Goal: Transaction & Acquisition: Purchase product/service

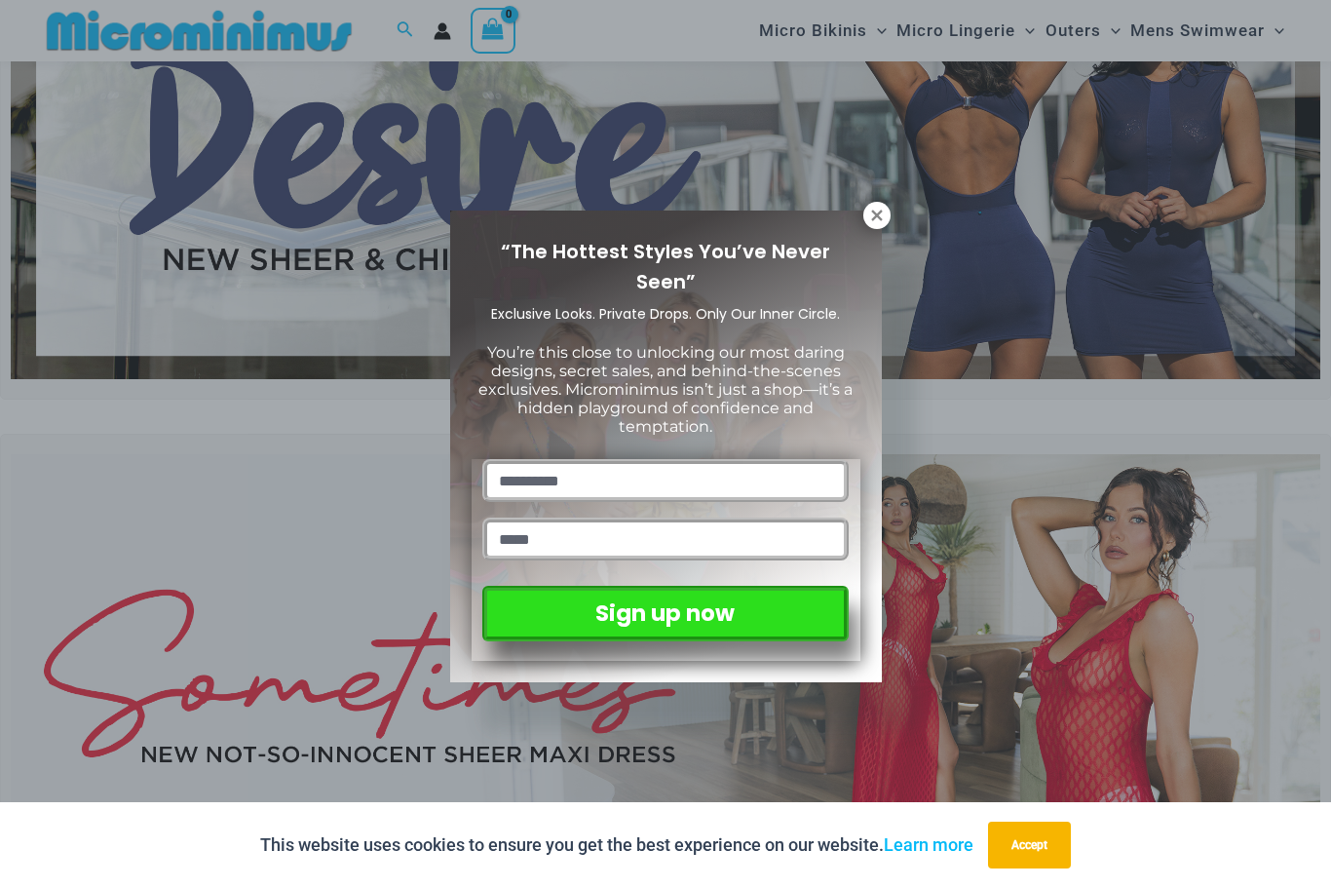
scroll to position [191, 0]
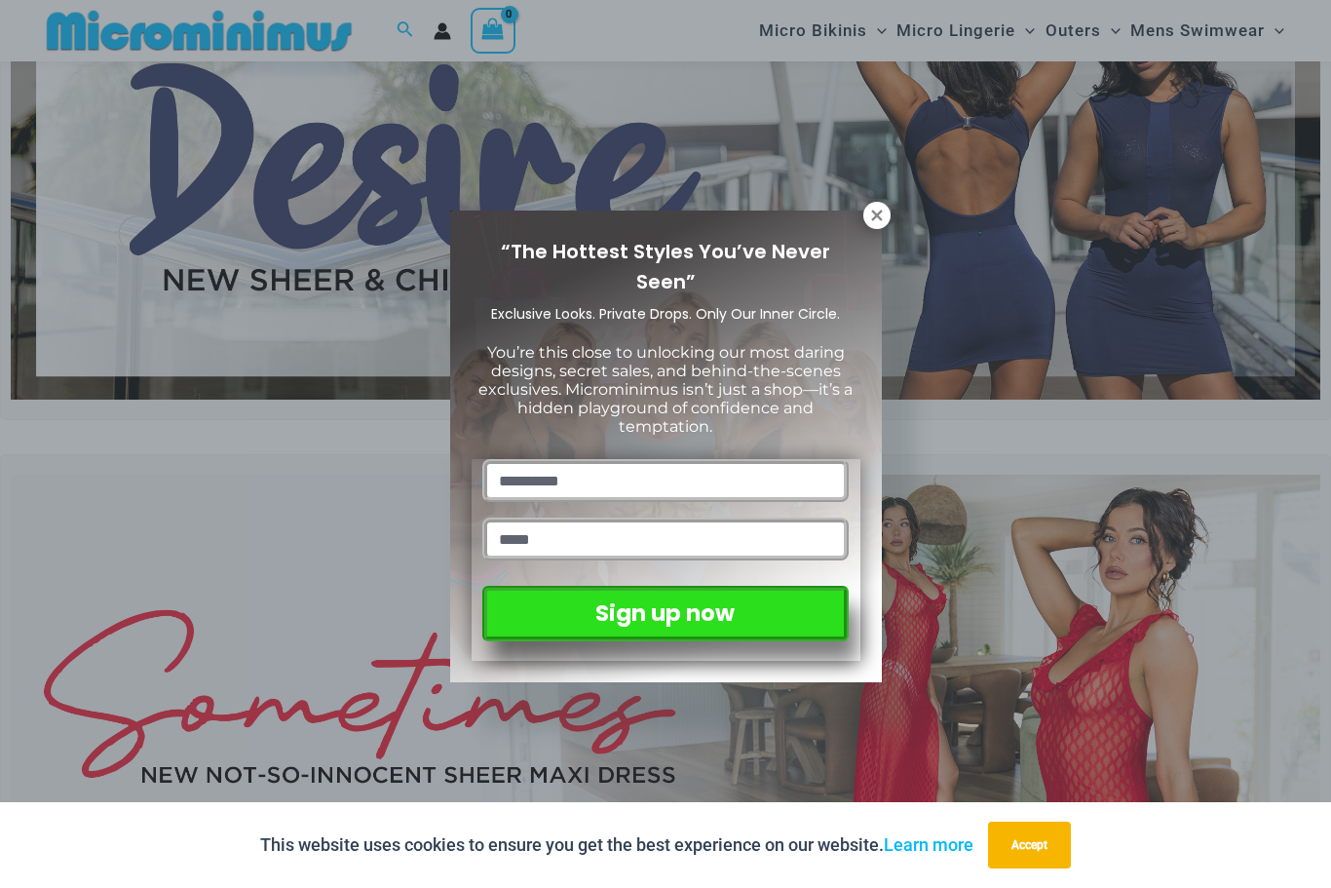
click at [873, 214] on icon at bounding box center [877, 216] width 18 height 18
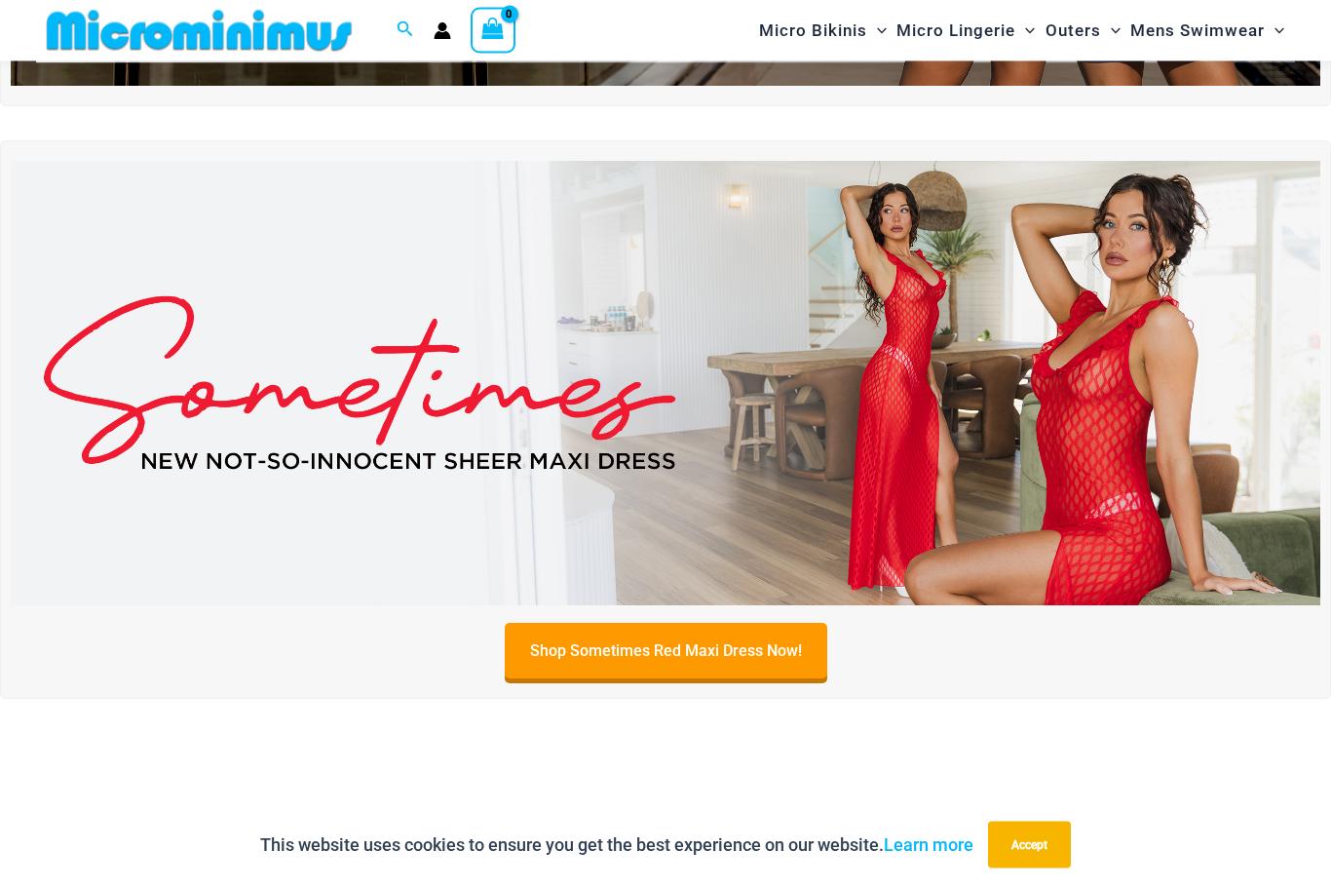
scroll to position [505, 0]
click at [1118, 405] on img at bounding box center [665, 383] width 1309 height 445
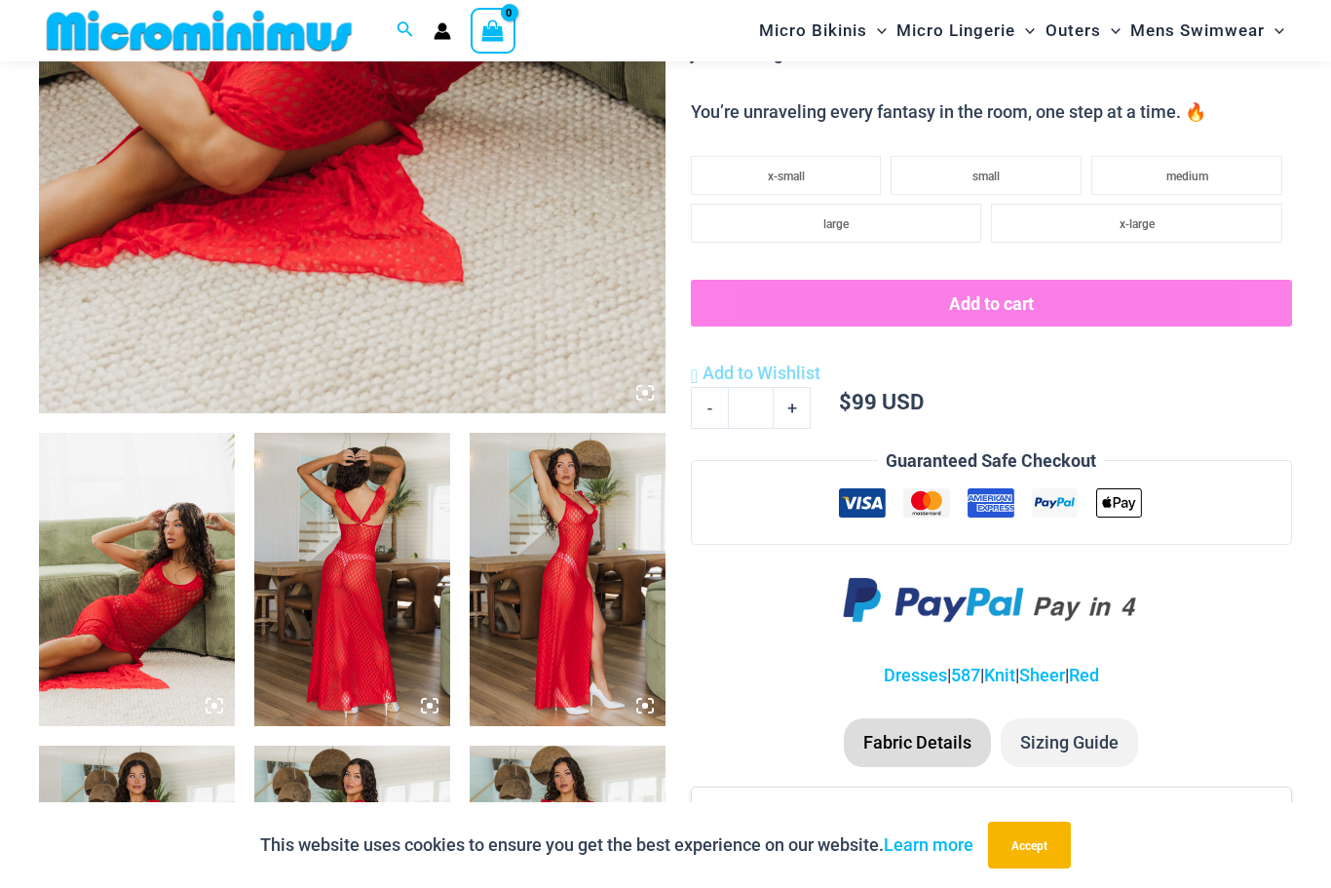
scroll to position [703, 0]
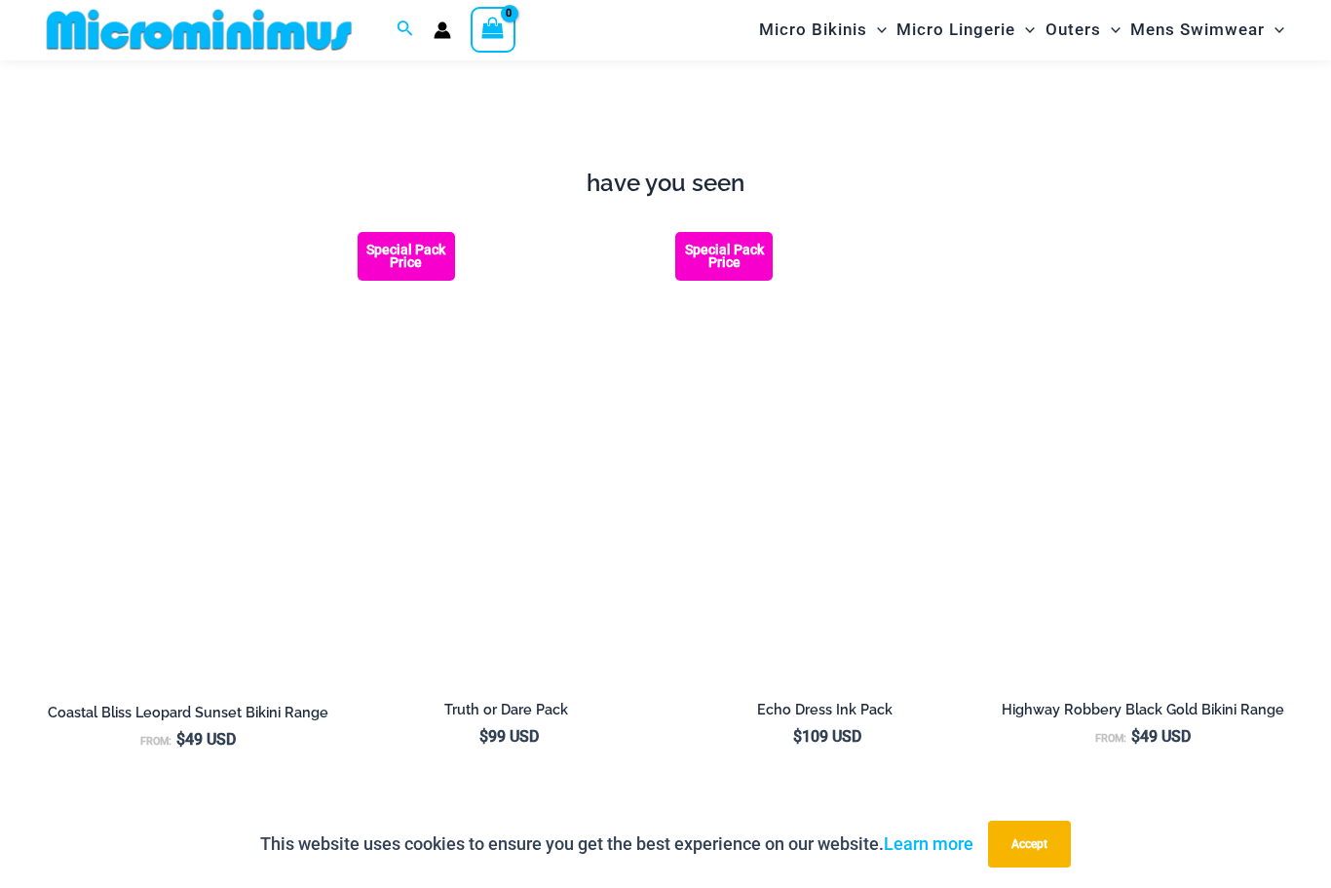
scroll to position [1987, 0]
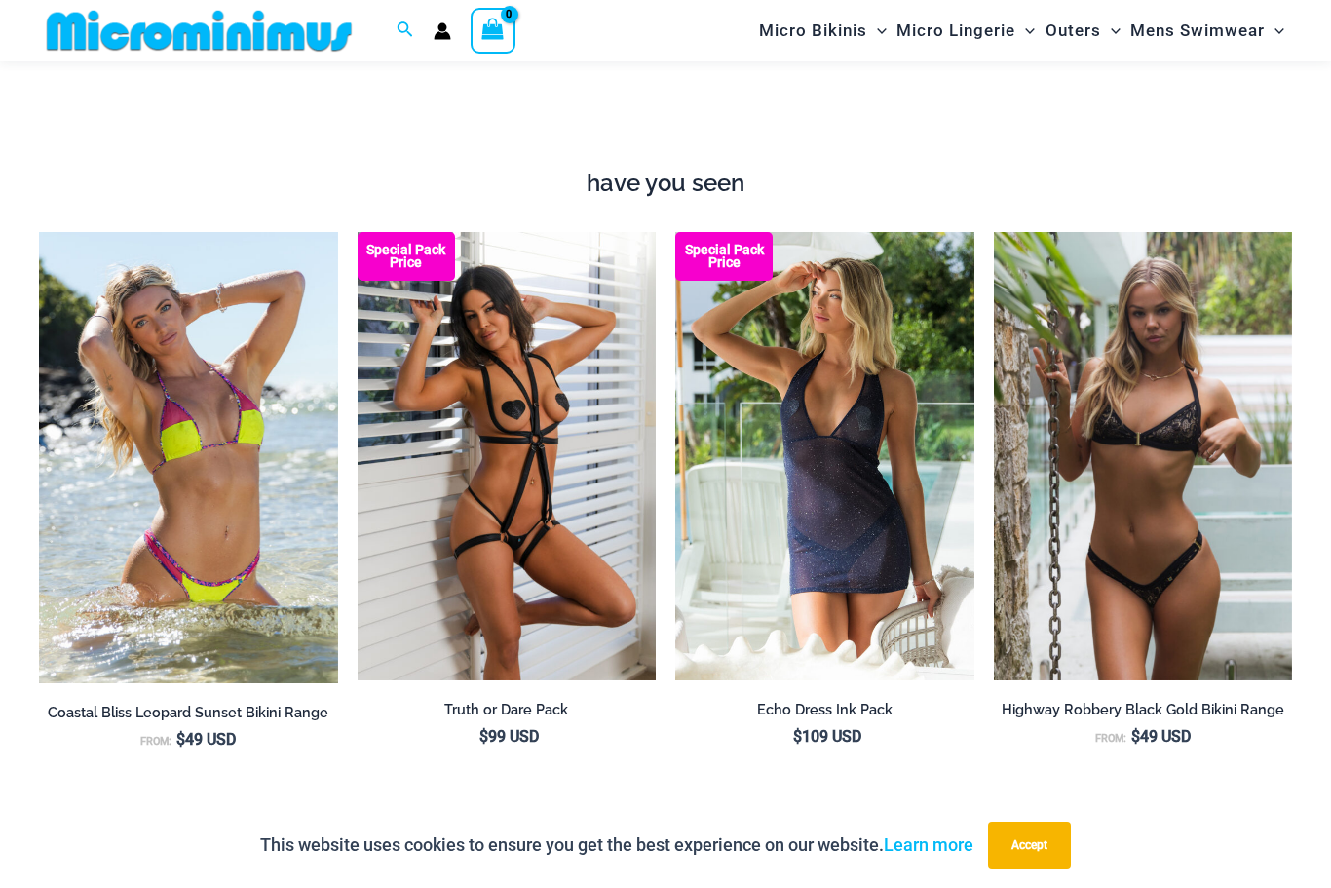
click at [39, 232] on img at bounding box center [39, 232] width 0 height 0
click at [675, 232] on img at bounding box center [675, 232] width 0 height 0
click at [39, 233] on img at bounding box center [39, 233] width 0 height 0
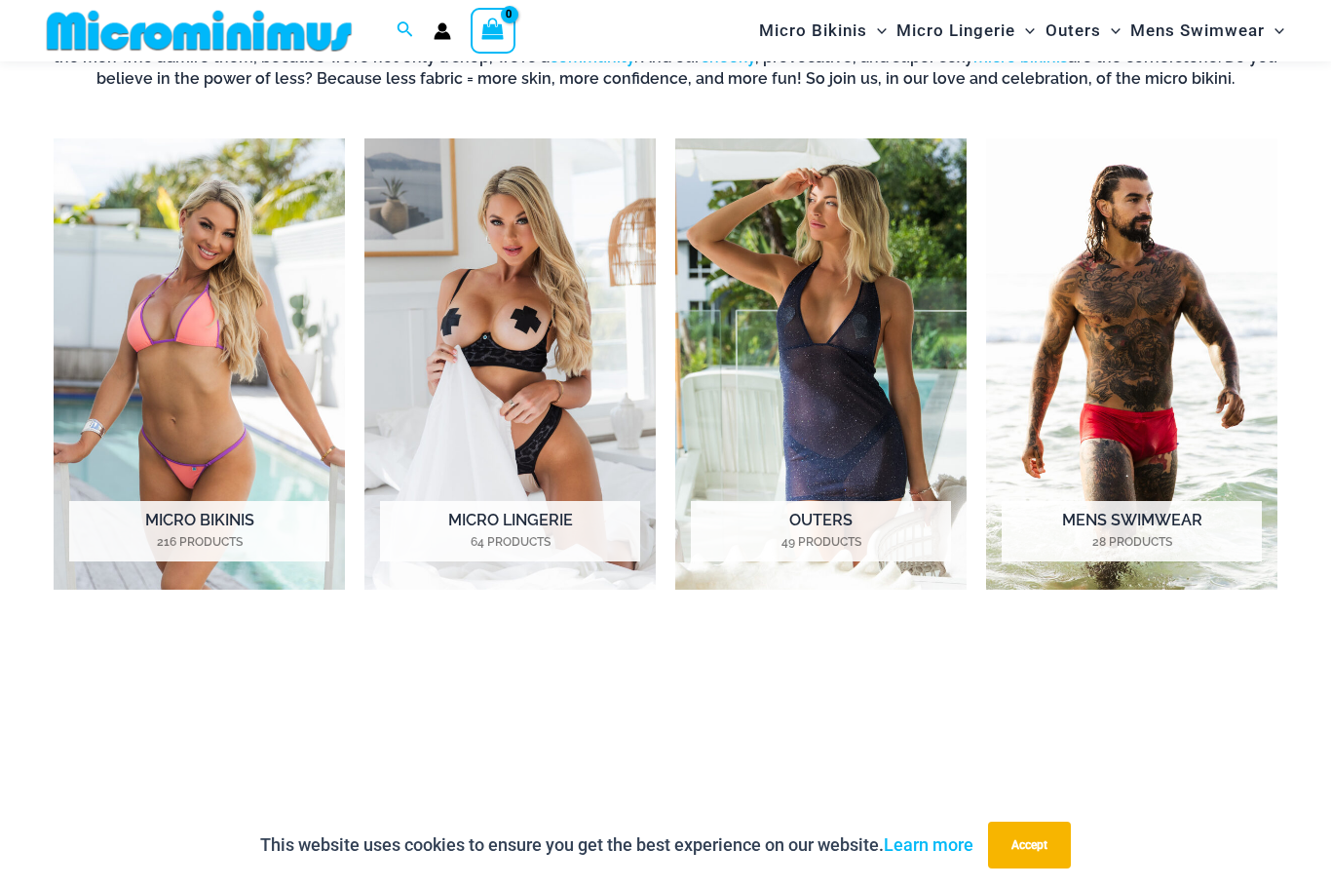
scroll to position [1359, 0]
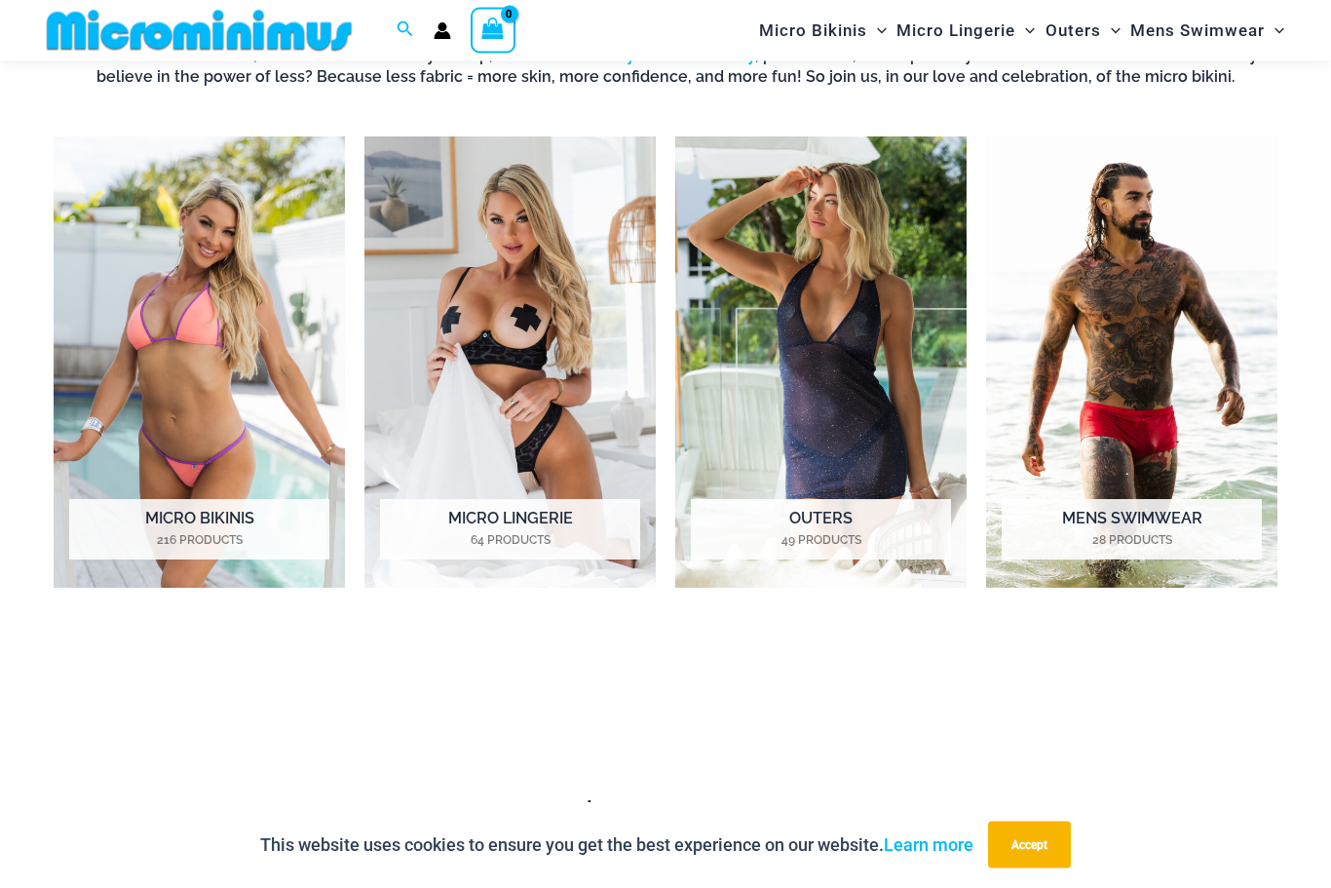
click at [130, 495] on img "Visit product category Micro Bikinis" at bounding box center [199, 362] width 291 height 451
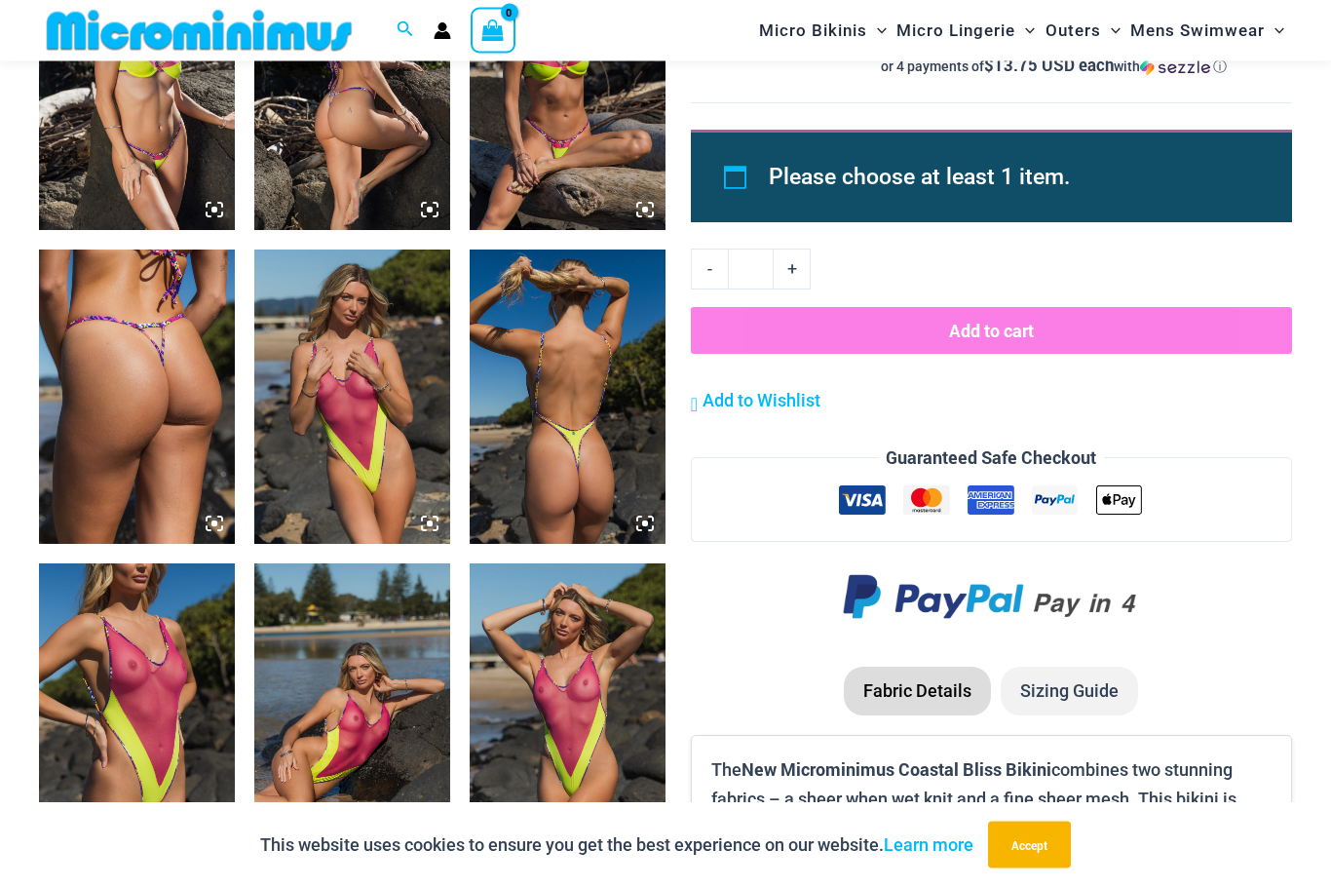
scroll to position [2136, 0]
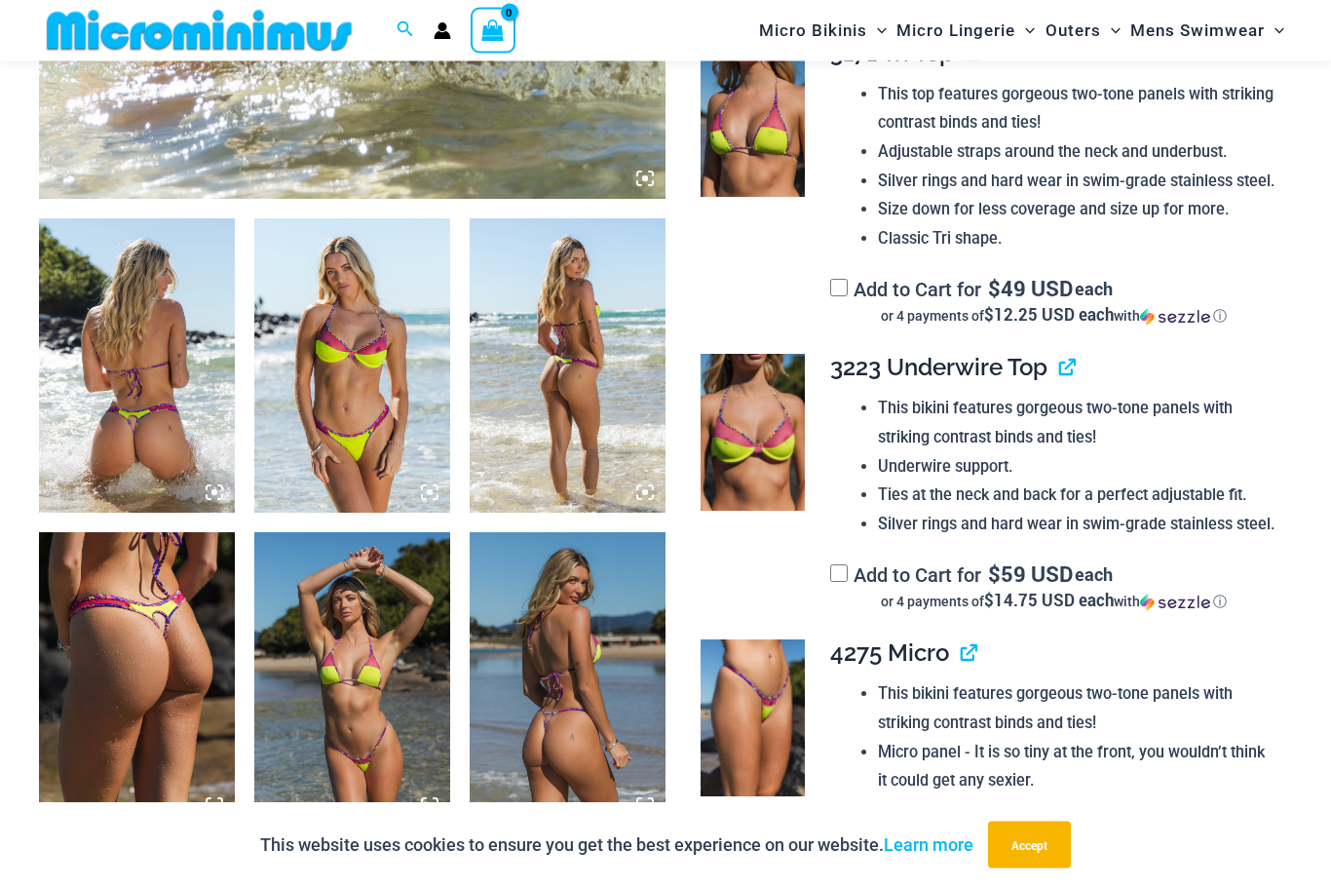
click at [123, 405] on img at bounding box center [137, 365] width 196 height 293
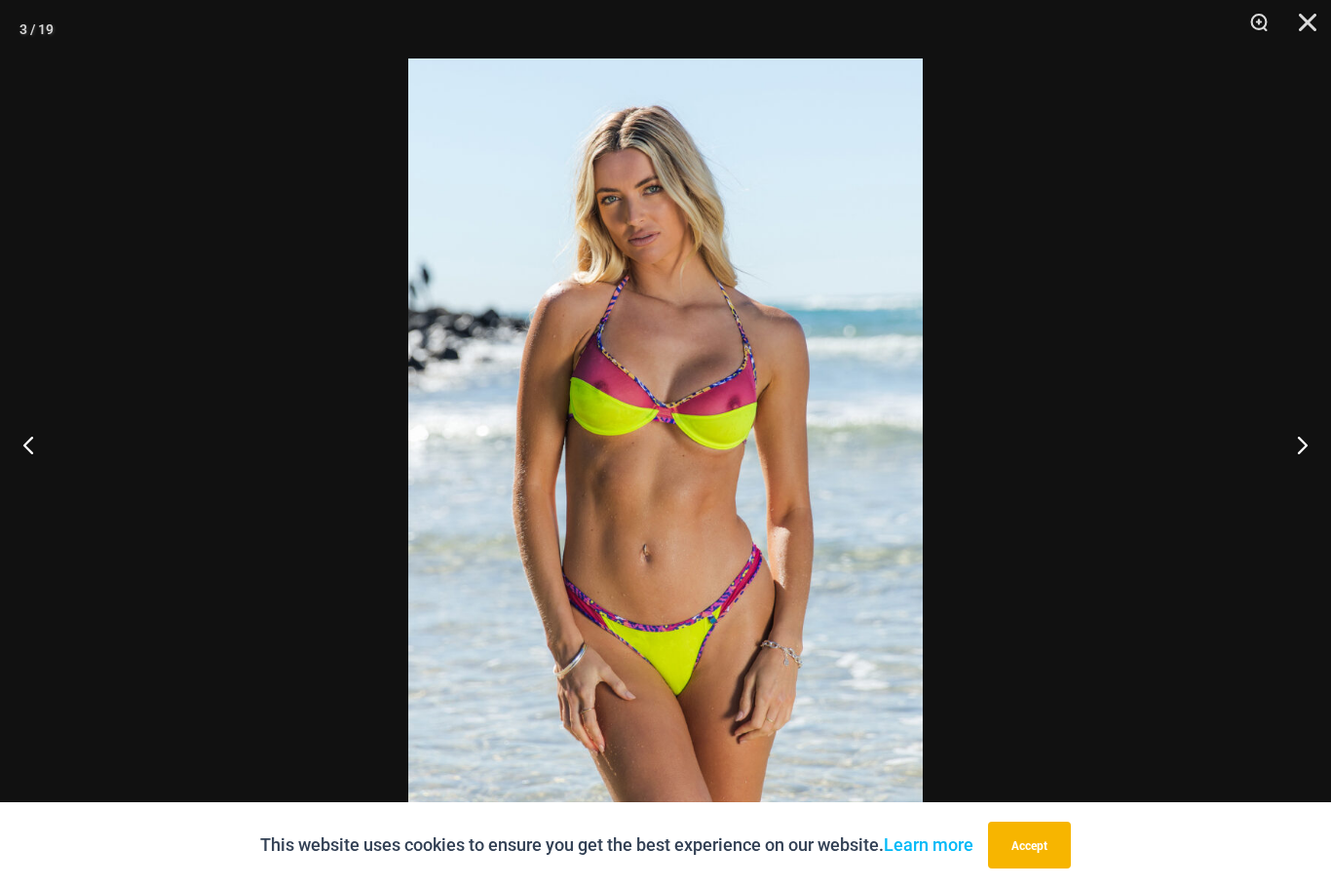
click at [1287, 444] on button "Next" at bounding box center [1294, 444] width 73 height 97
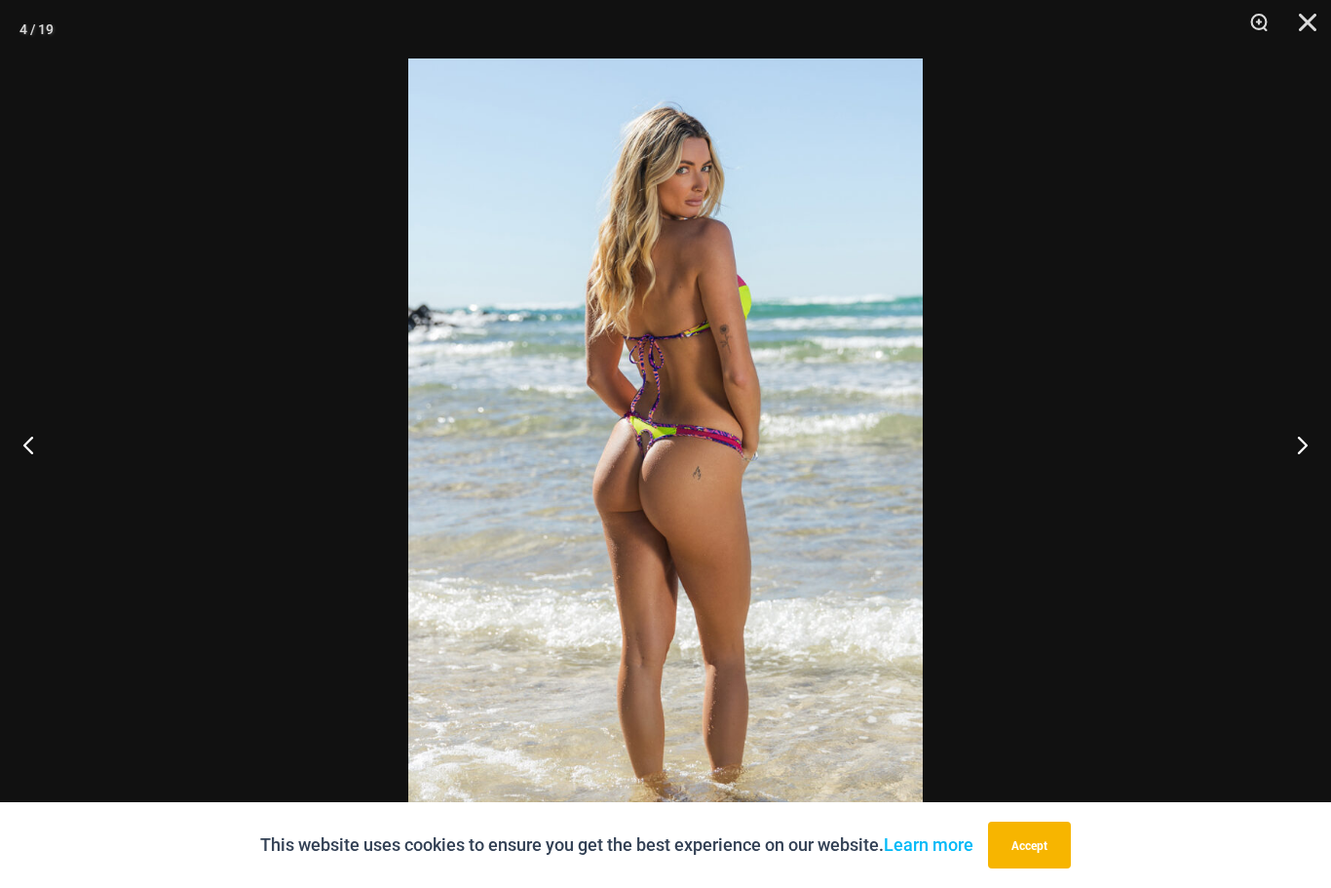
click at [1295, 443] on button "Next" at bounding box center [1294, 444] width 73 height 97
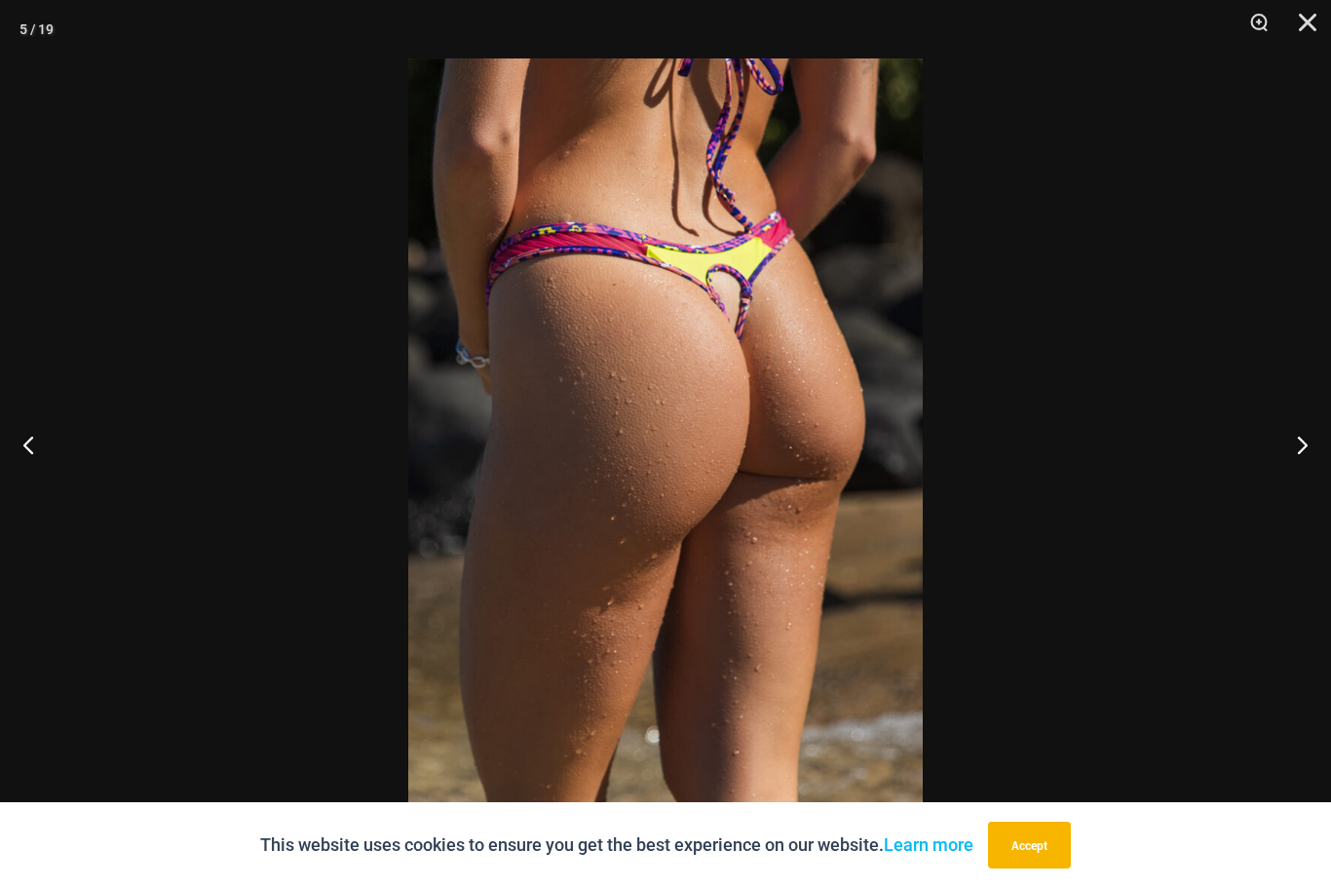
click at [1294, 451] on button "Next" at bounding box center [1294, 444] width 73 height 97
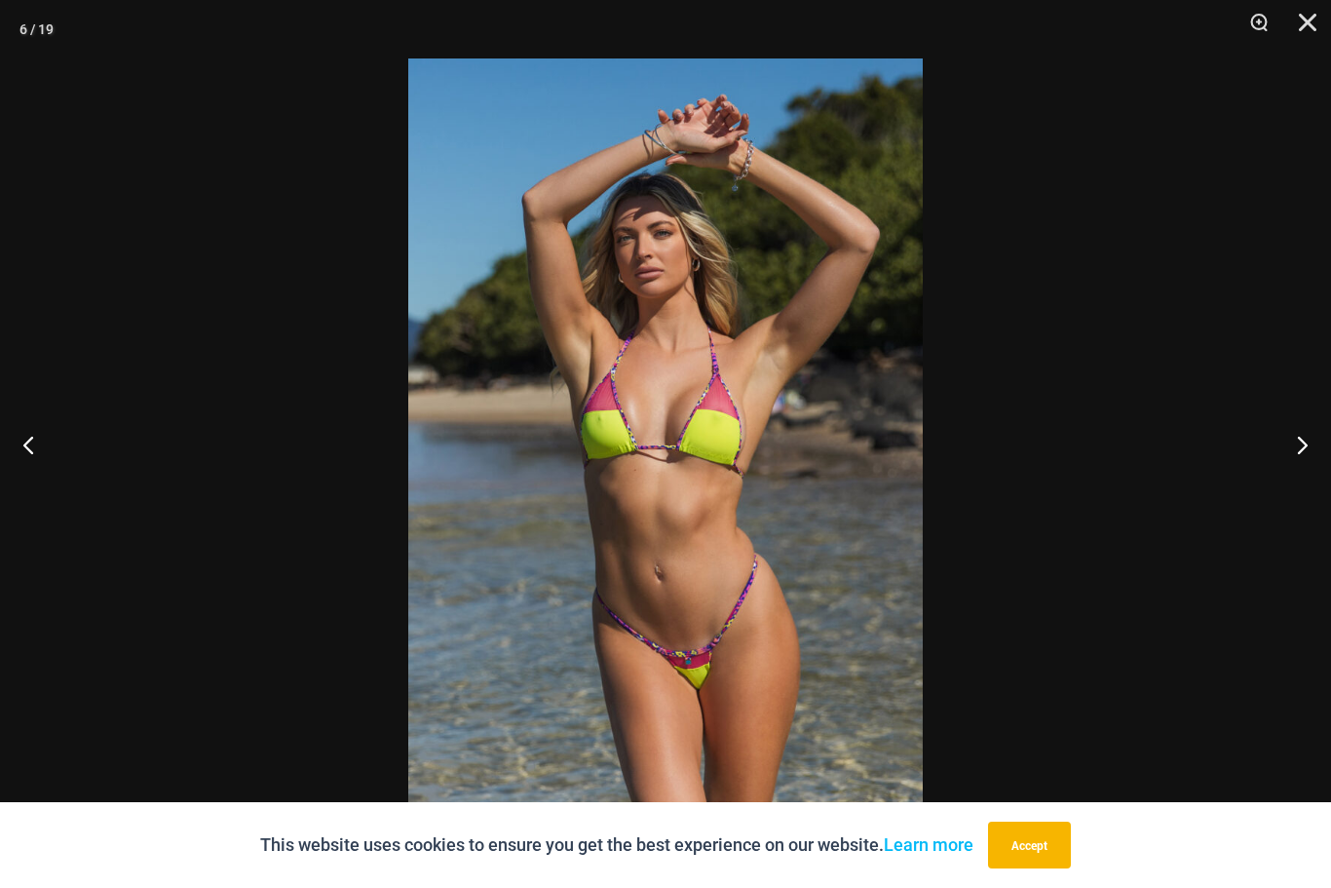
click at [1295, 445] on button "Next" at bounding box center [1294, 444] width 73 height 97
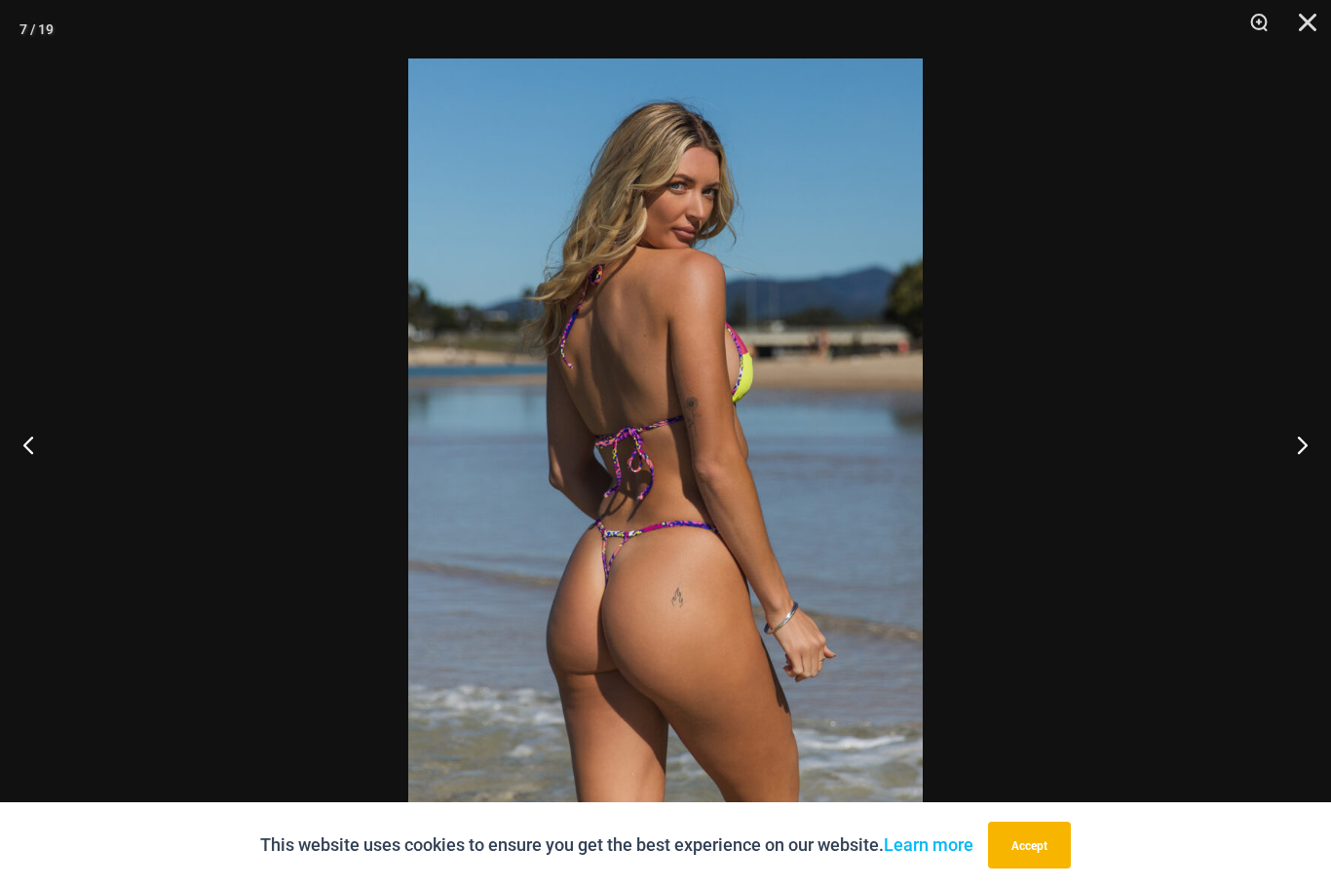
click at [1293, 447] on button "Next" at bounding box center [1294, 444] width 73 height 97
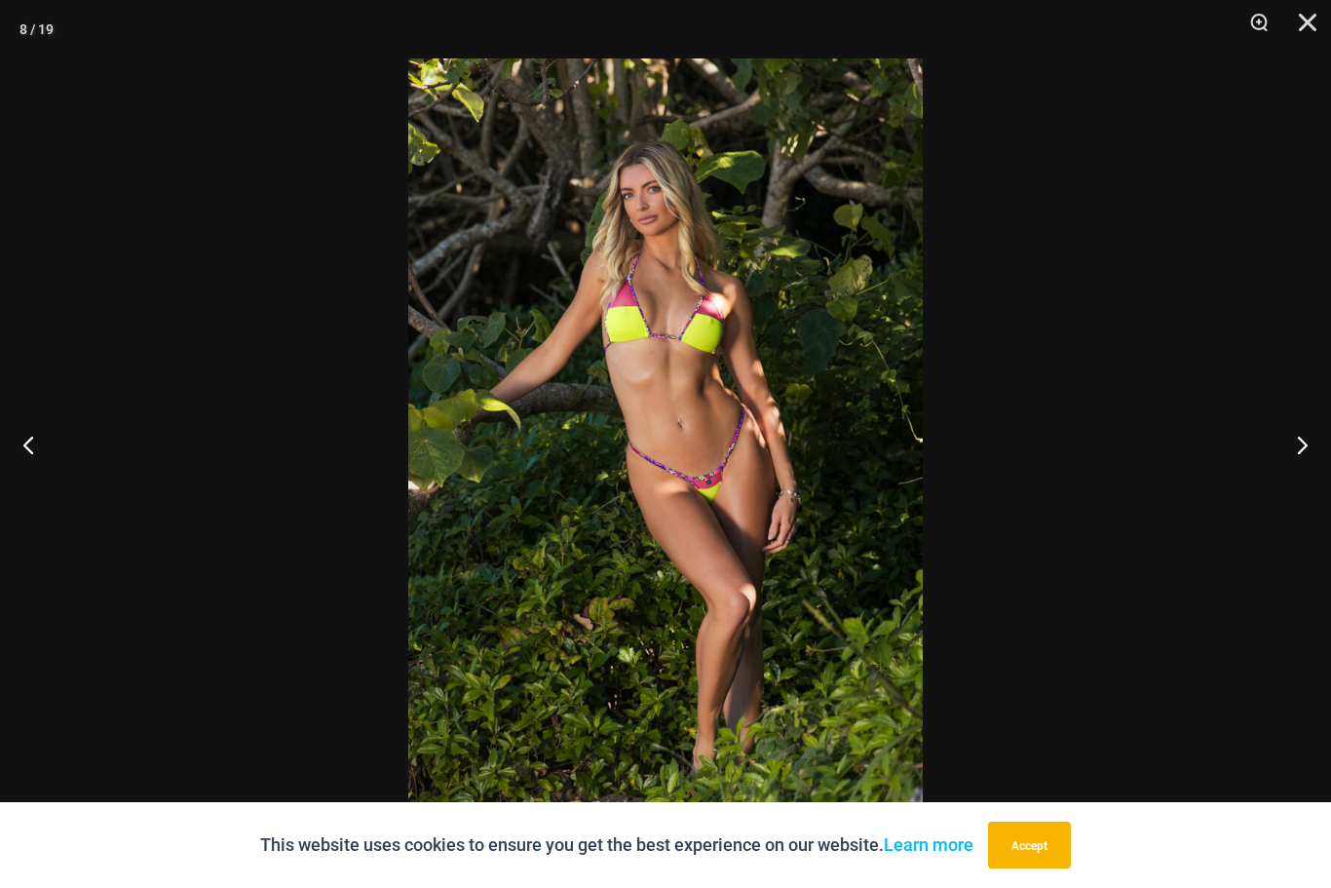
click at [1297, 453] on button "Next" at bounding box center [1294, 444] width 73 height 97
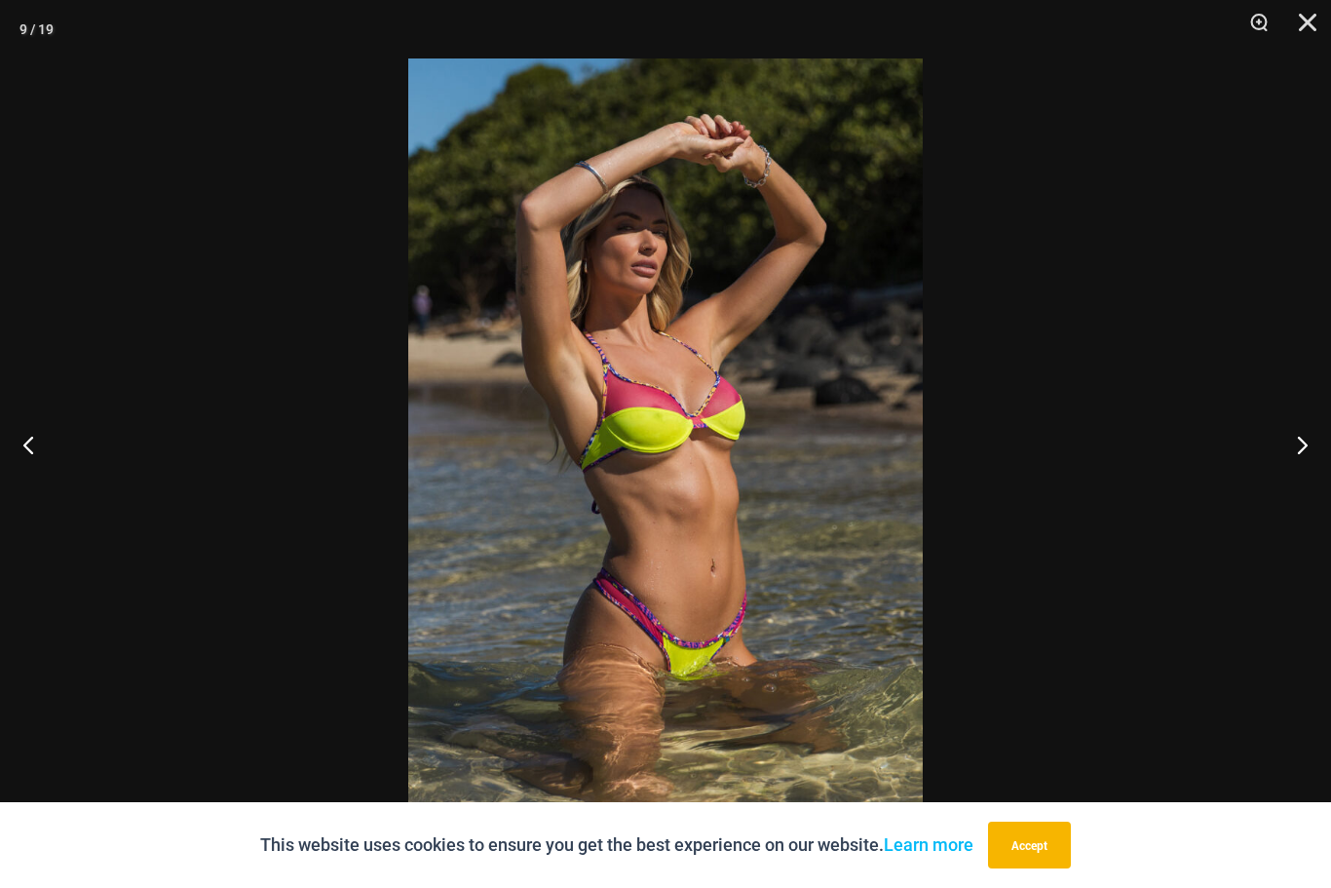
click at [1295, 459] on button "Next" at bounding box center [1294, 444] width 73 height 97
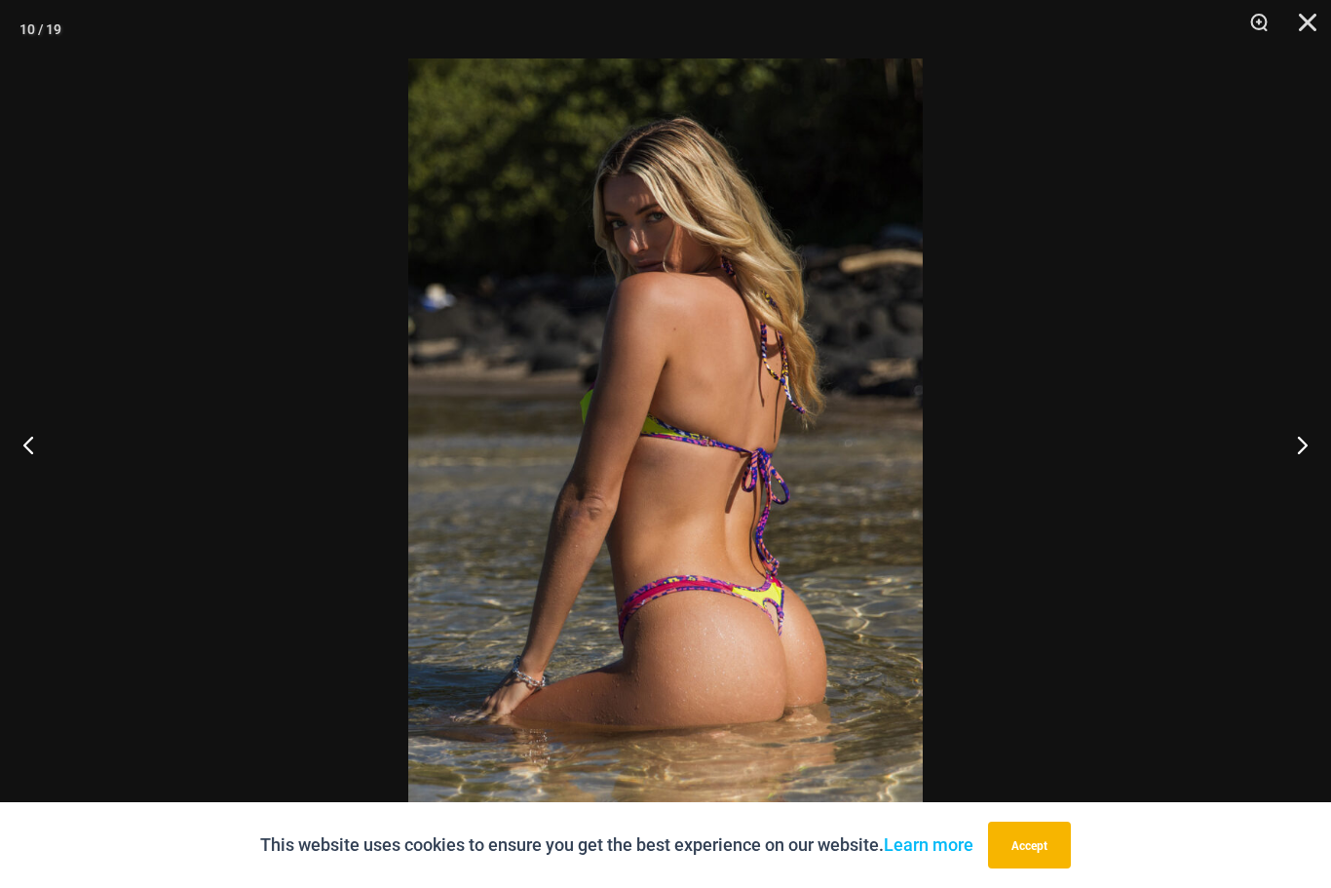
click at [1293, 458] on button "Next" at bounding box center [1294, 444] width 73 height 97
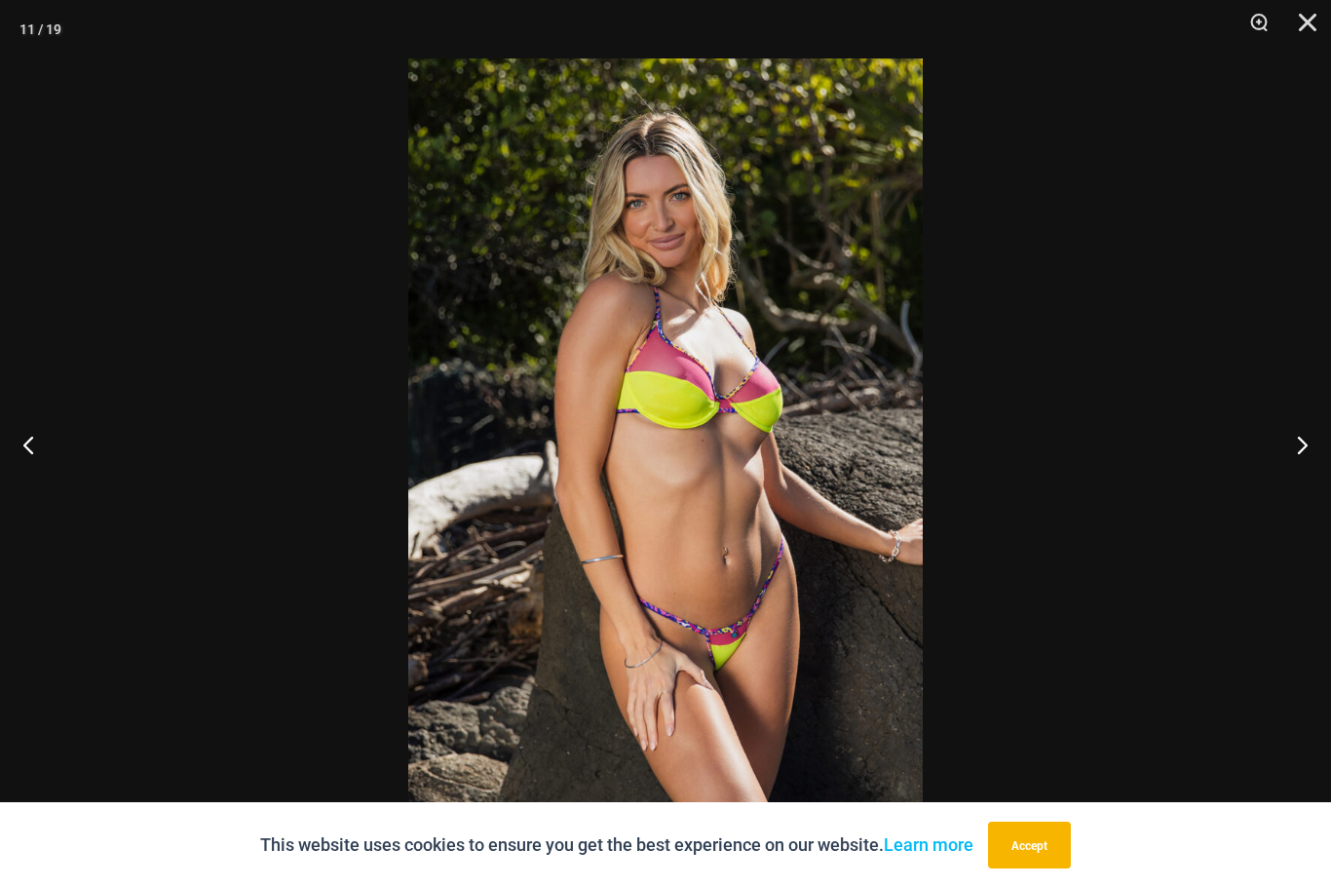
click at [1296, 458] on button "Next" at bounding box center [1294, 444] width 73 height 97
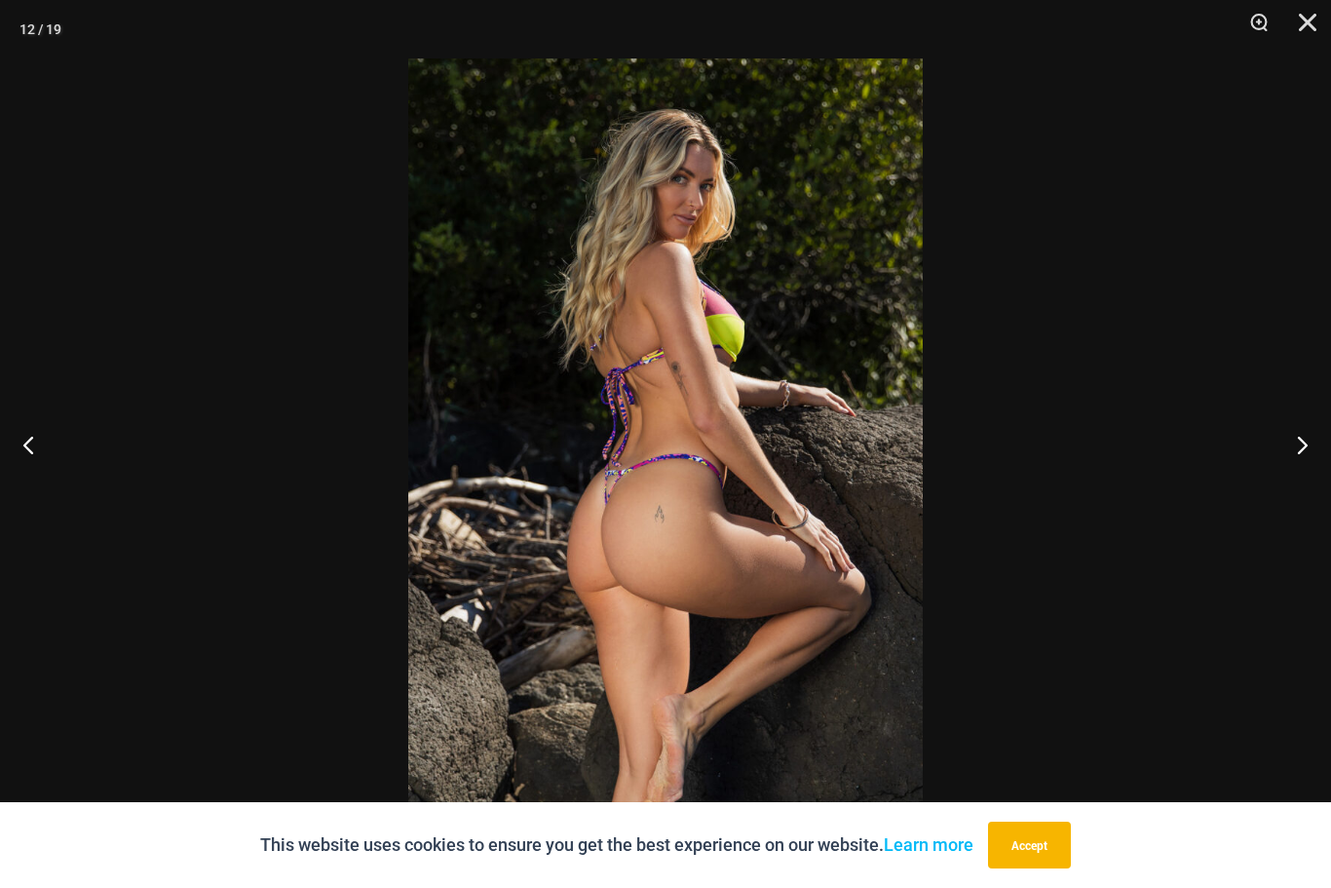
click at [1303, 456] on button "Next" at bounding box center [1294, 444] width 73 height 97
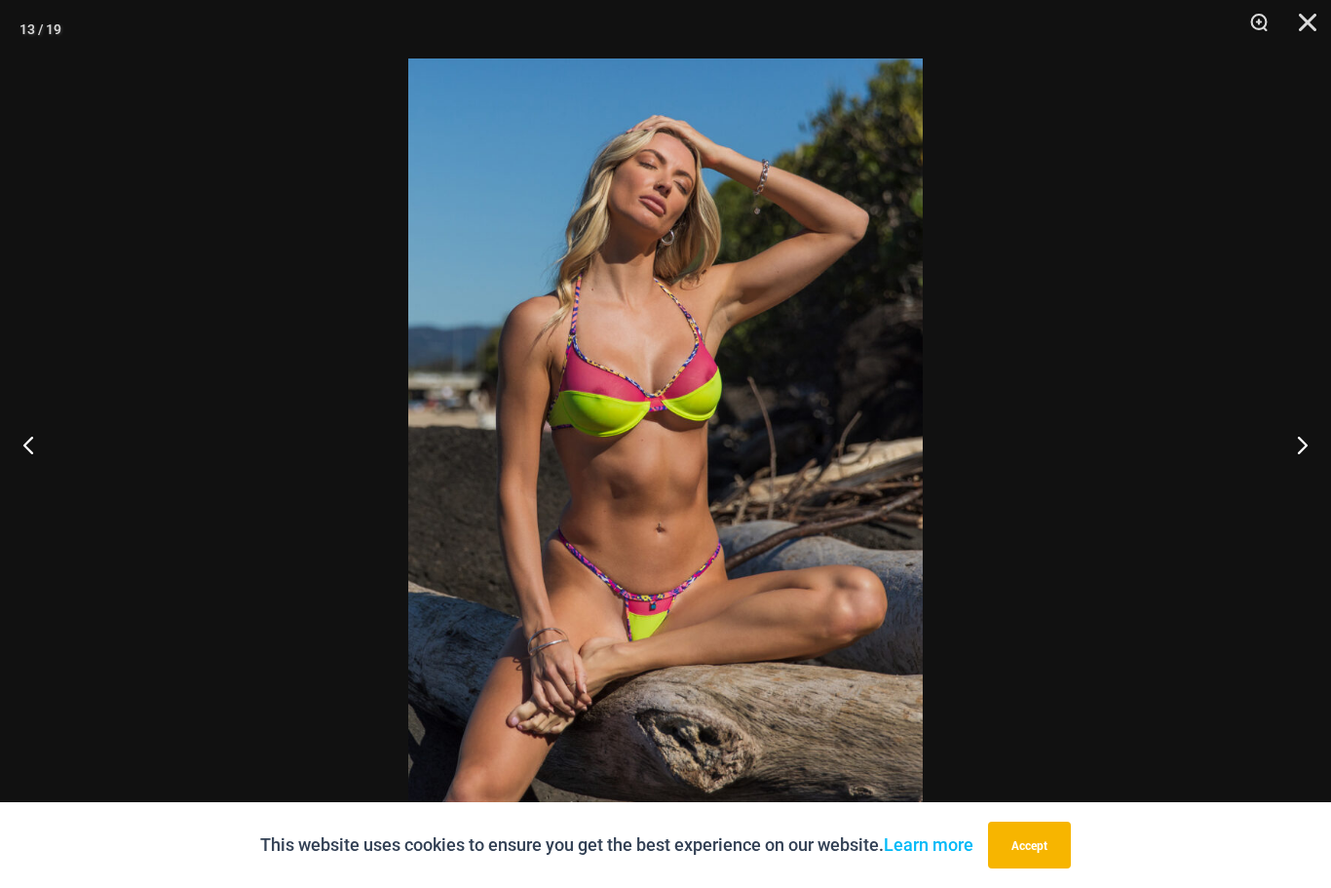
click at [1303, 455] on button "Next" at bounding box center [1294, 444] width 73 height 97
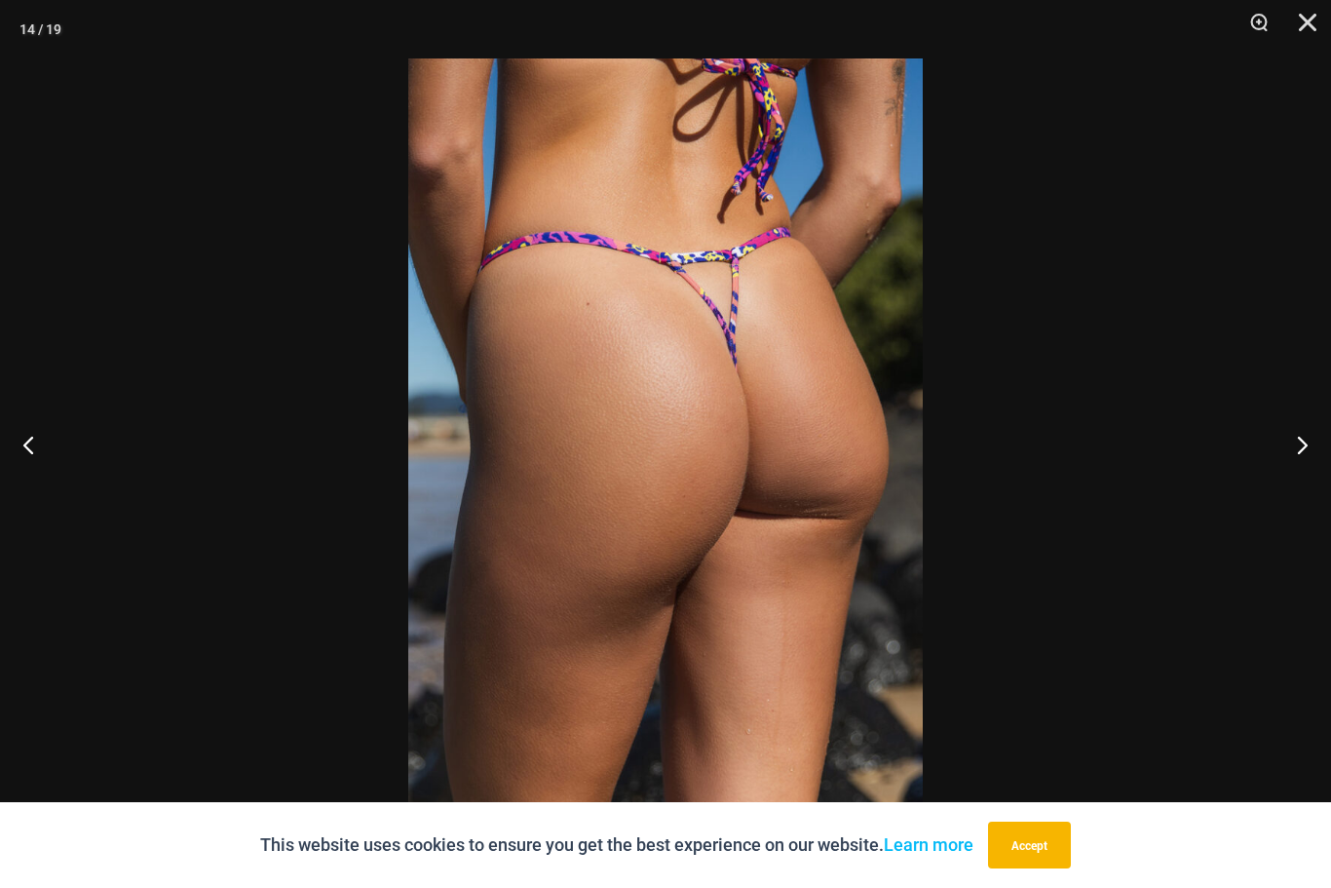
click at [1295, 453] on button "Next" at bounding box center [1294, 444] width 73 height 97
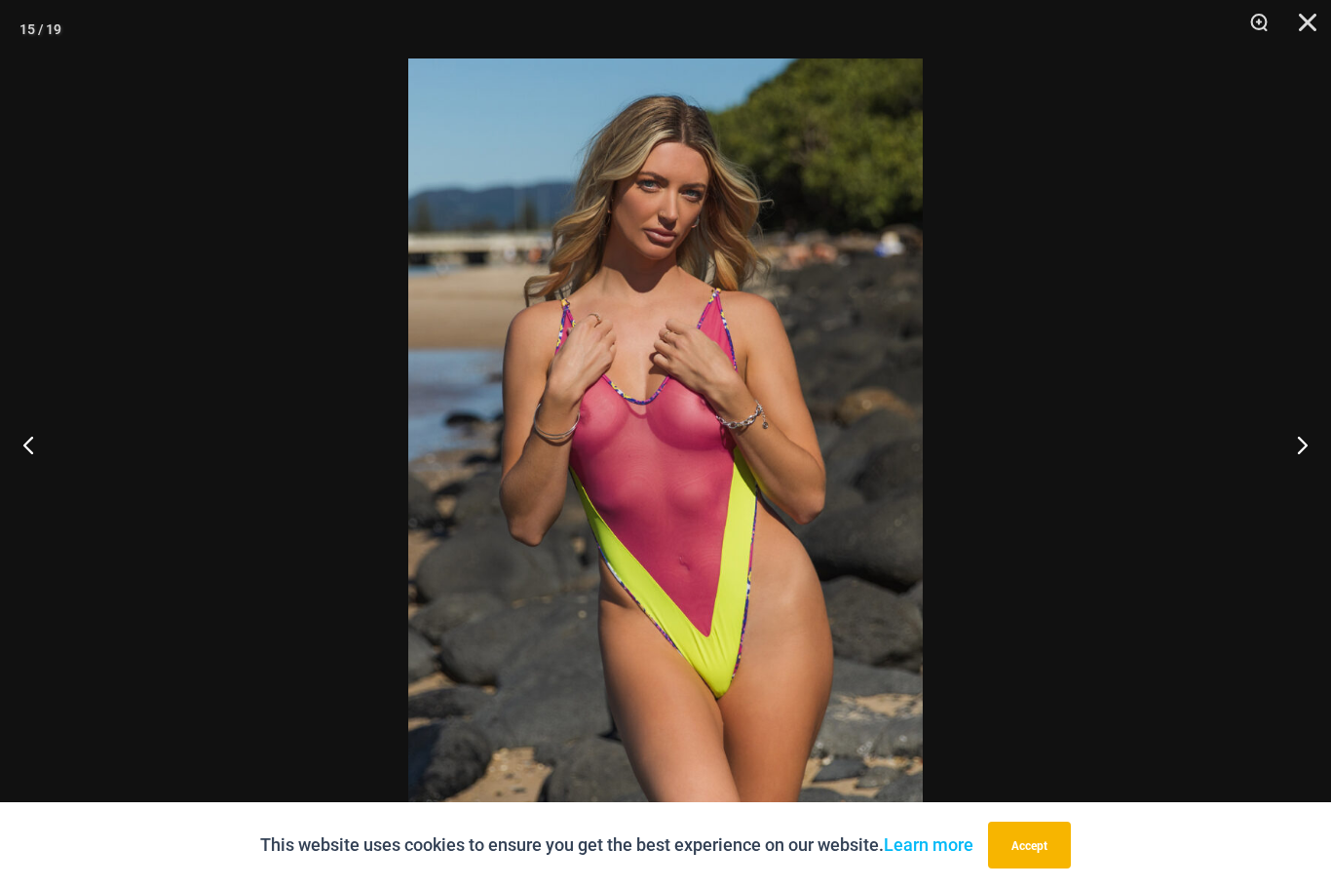
click at [1304, 448] on button "Next" at bounding box center [1294, 444] width 73 height 97
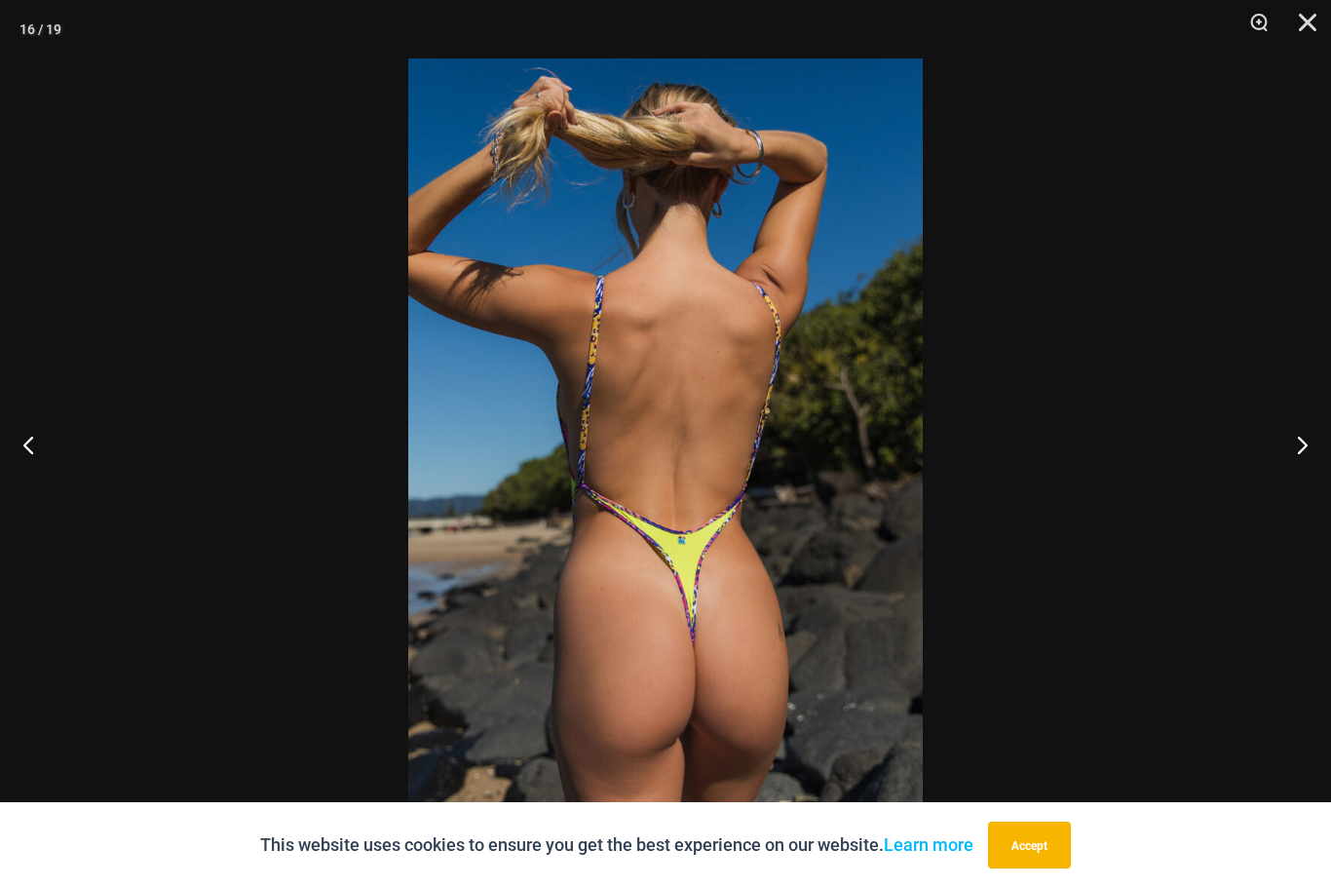
click at [1300, 452] on button "Next" at bounding box center [1294, 444] width 73 height 97
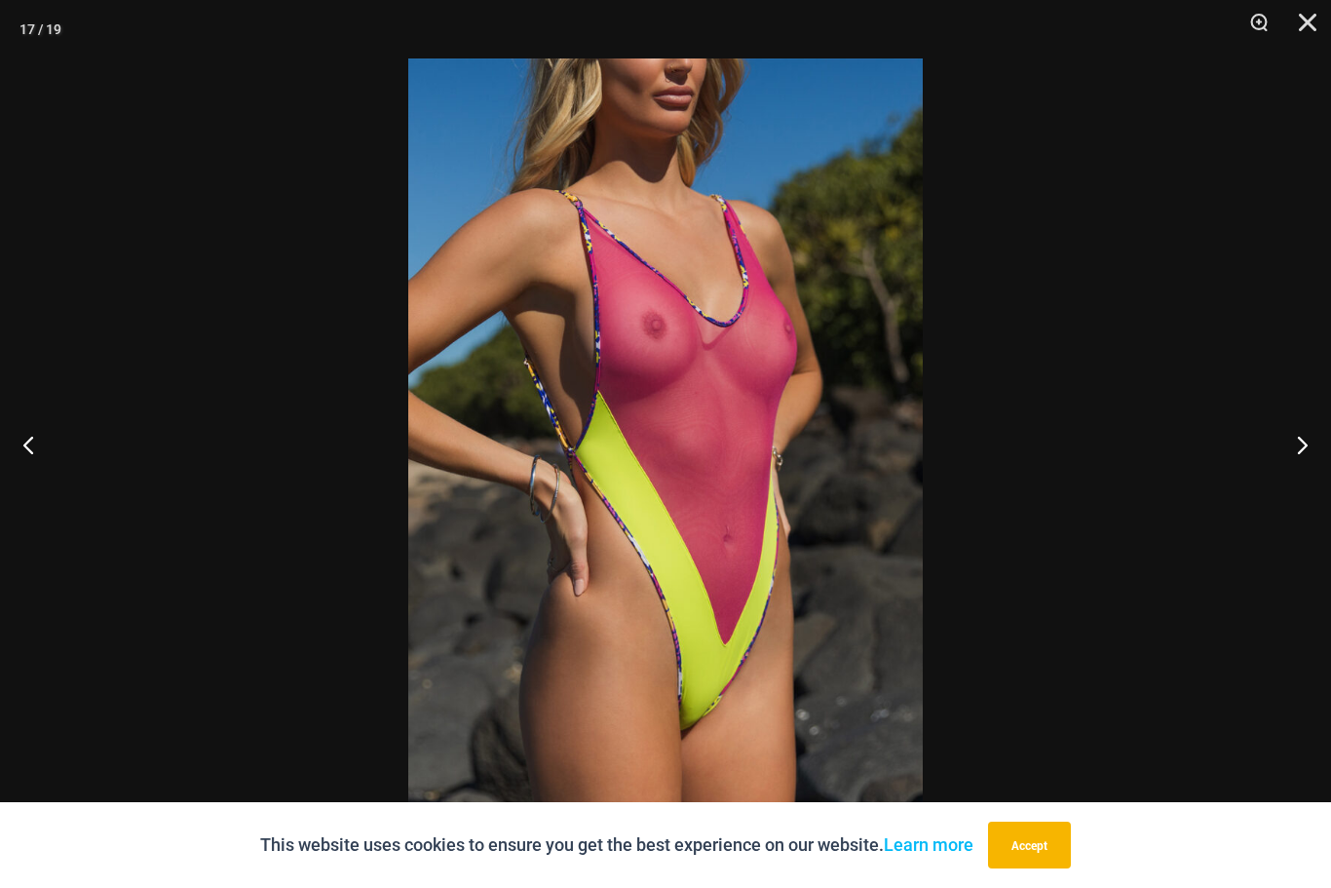
click at [1302, 452] on button "Next" at bounding box center [1294, 444] width 73 height 97
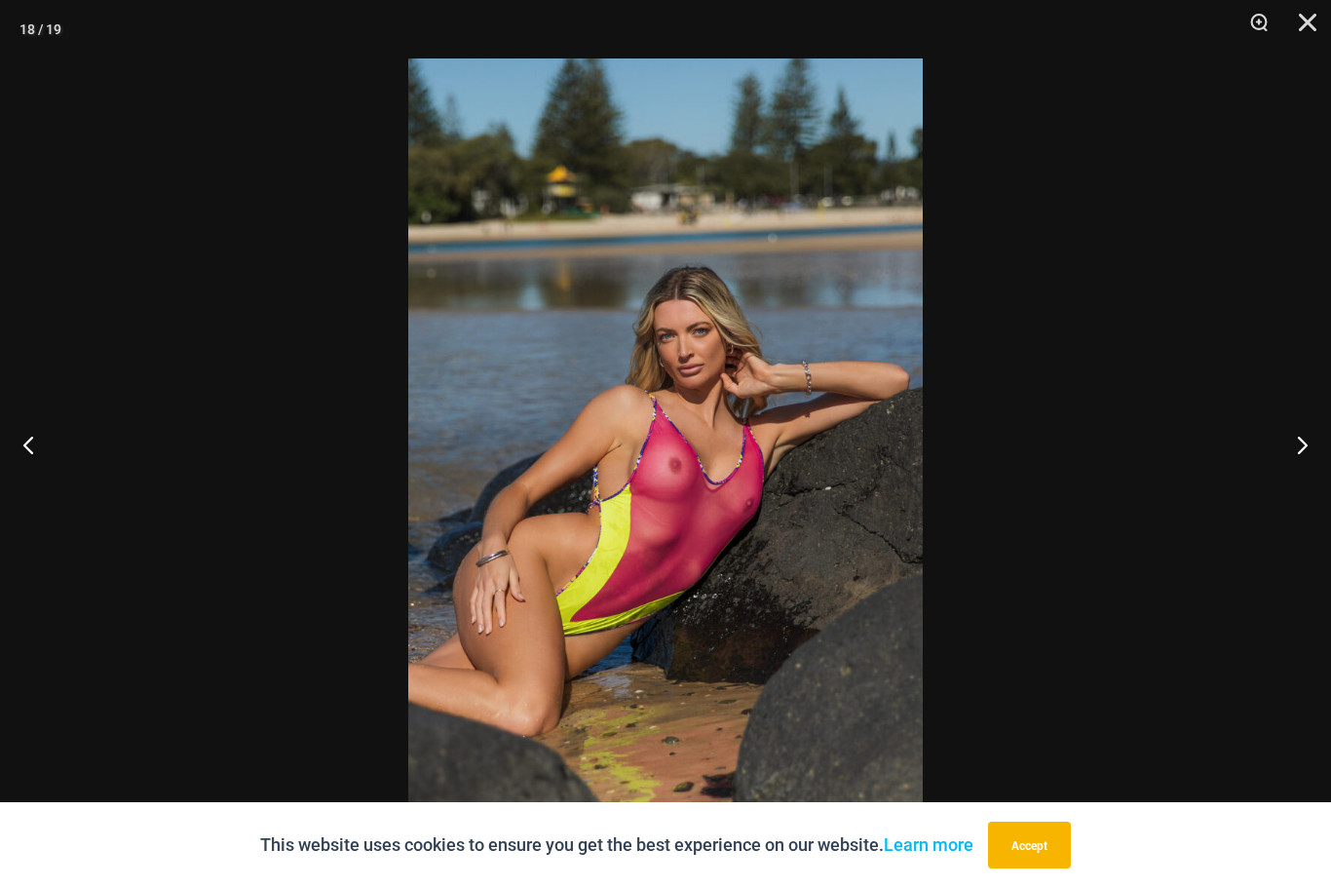
click at [1309, 446] on button "Next" at bounding box center [1294, 444] width 73 height 97
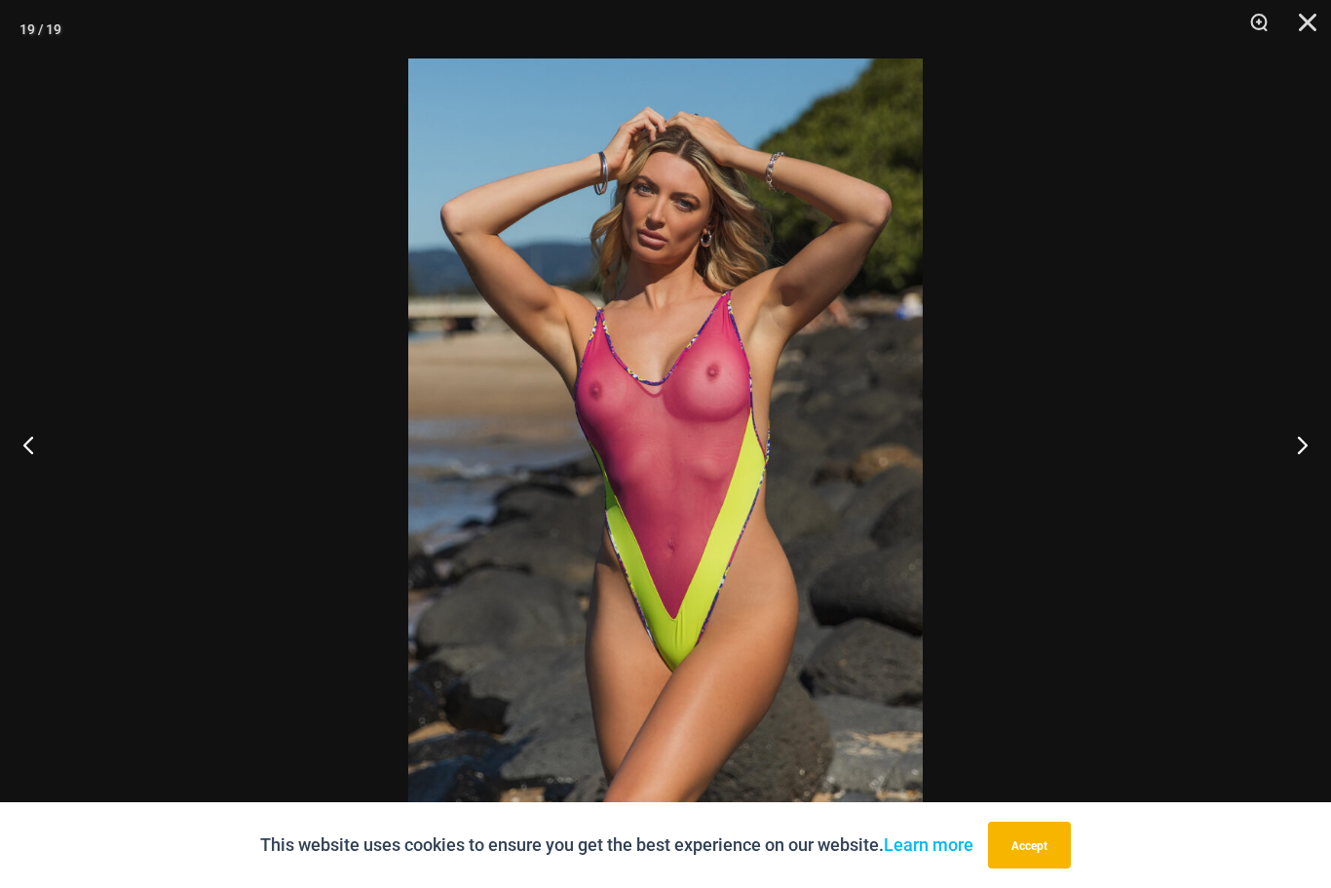
click at [1312, 19] on button "Close" at bounding box center [1300, 29] width 49 height 58
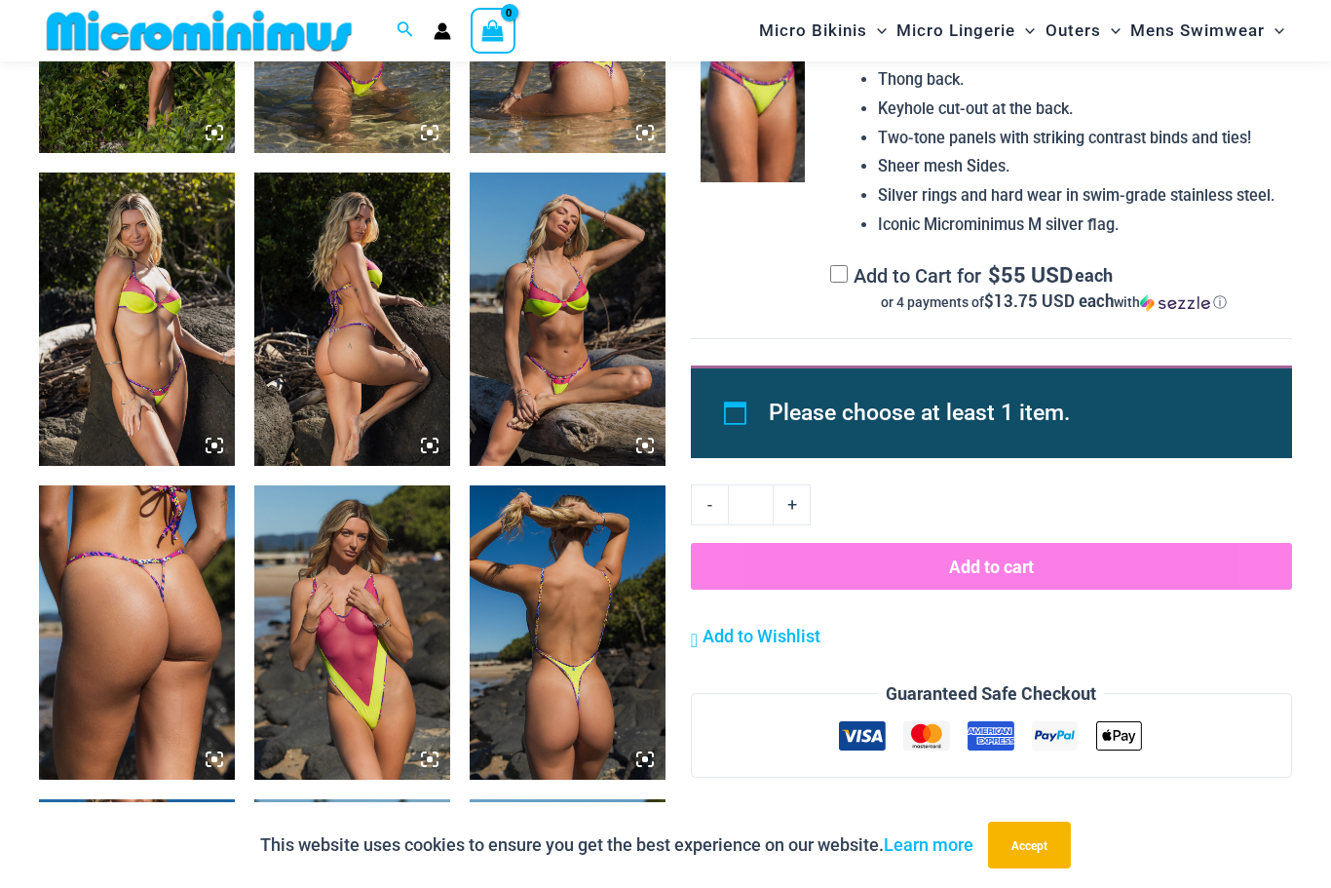
scroll to position [1889, 0]
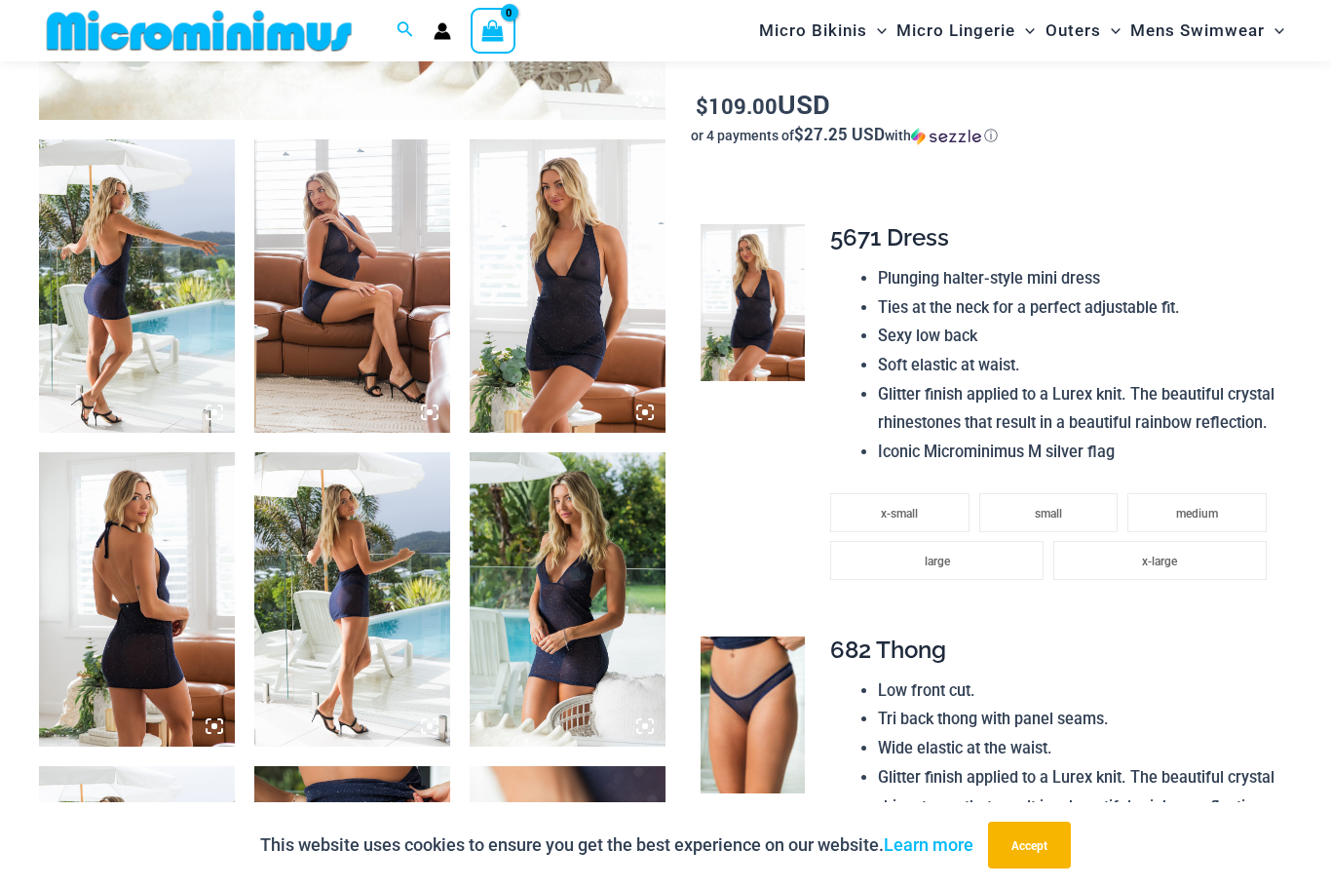
scroll to position [993, 0]
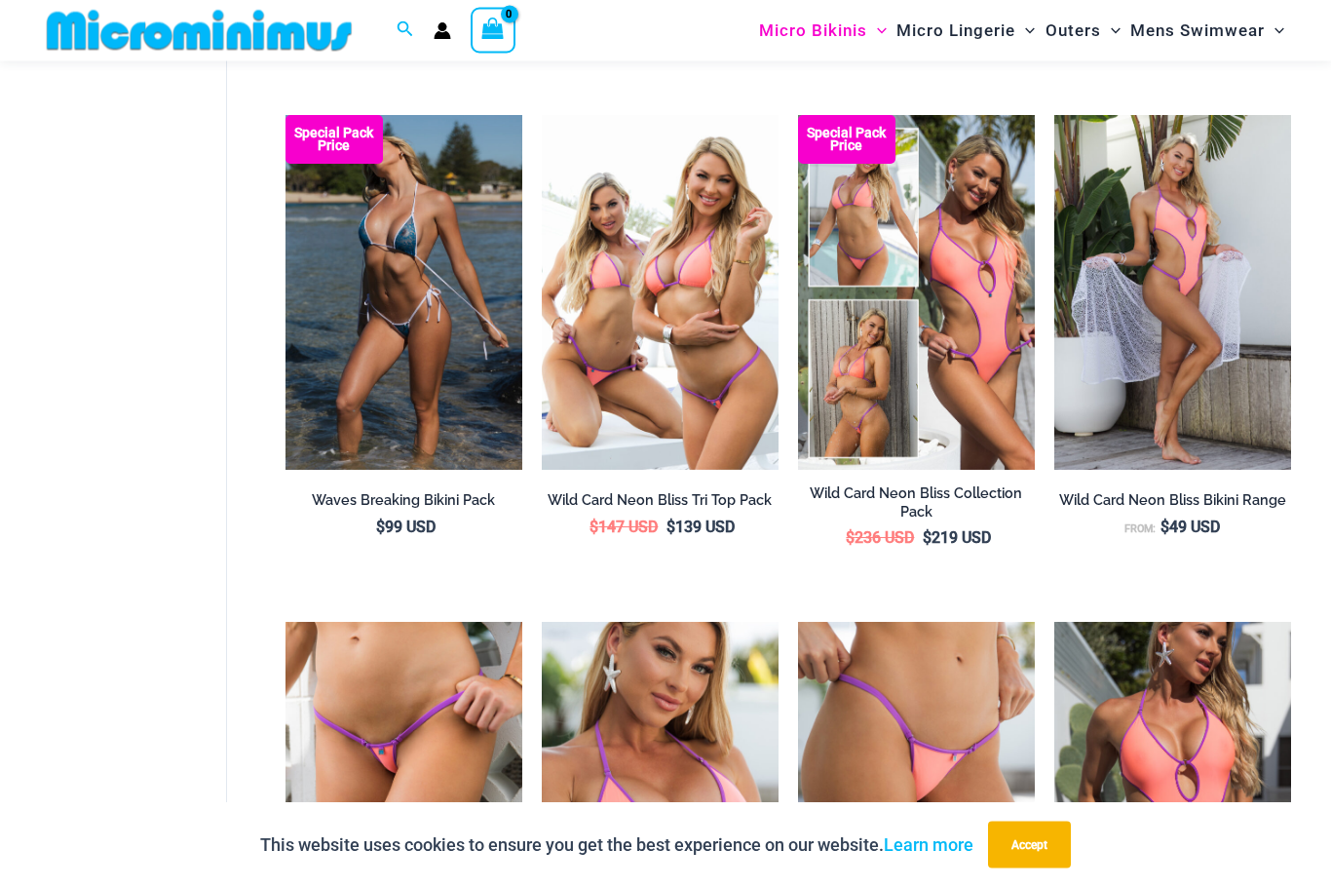
scroll to position [2797, 0]
click at [285, 115] on img at bounding box center [285, 115] width 0 height 0
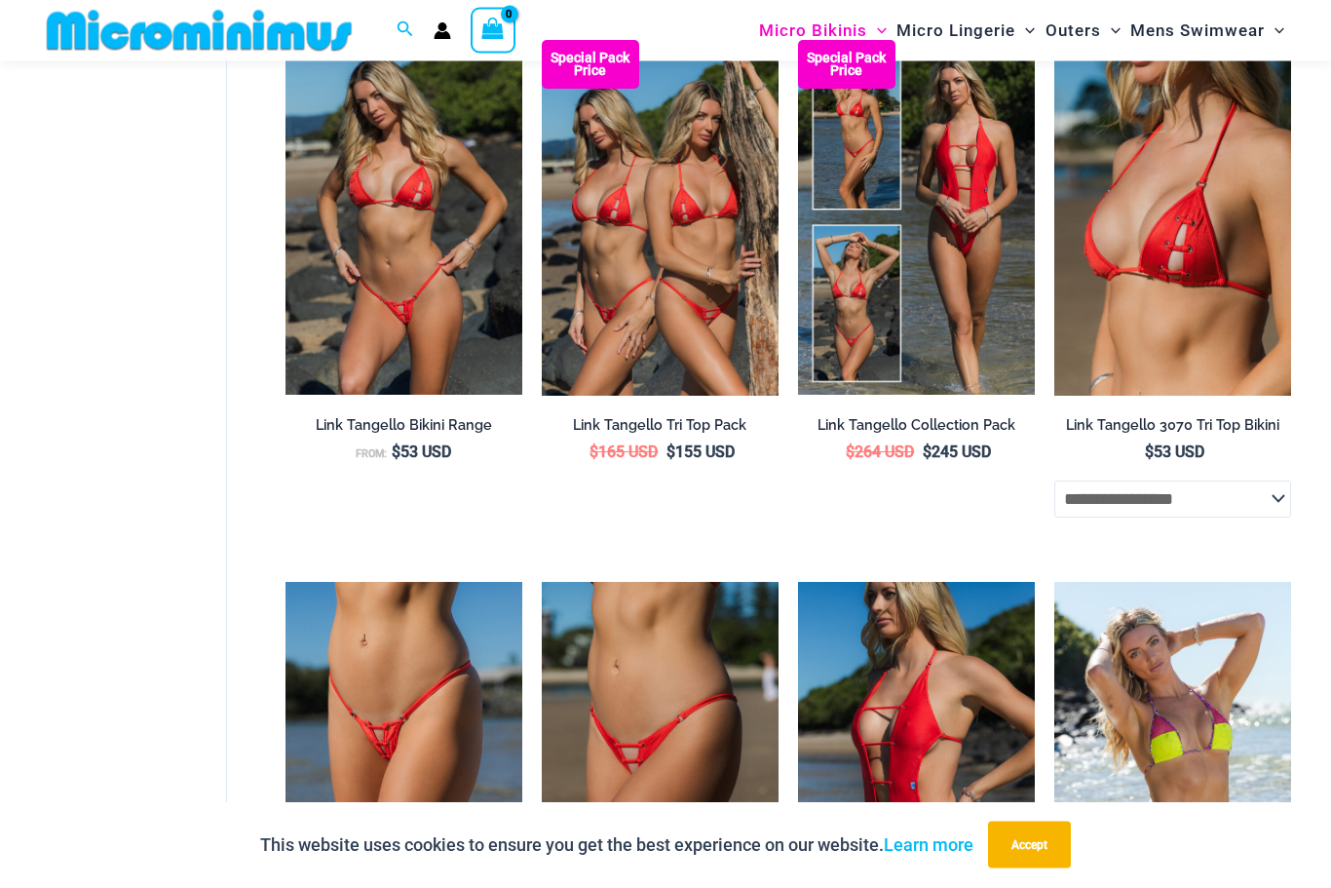
scroll to position [4040, 0]
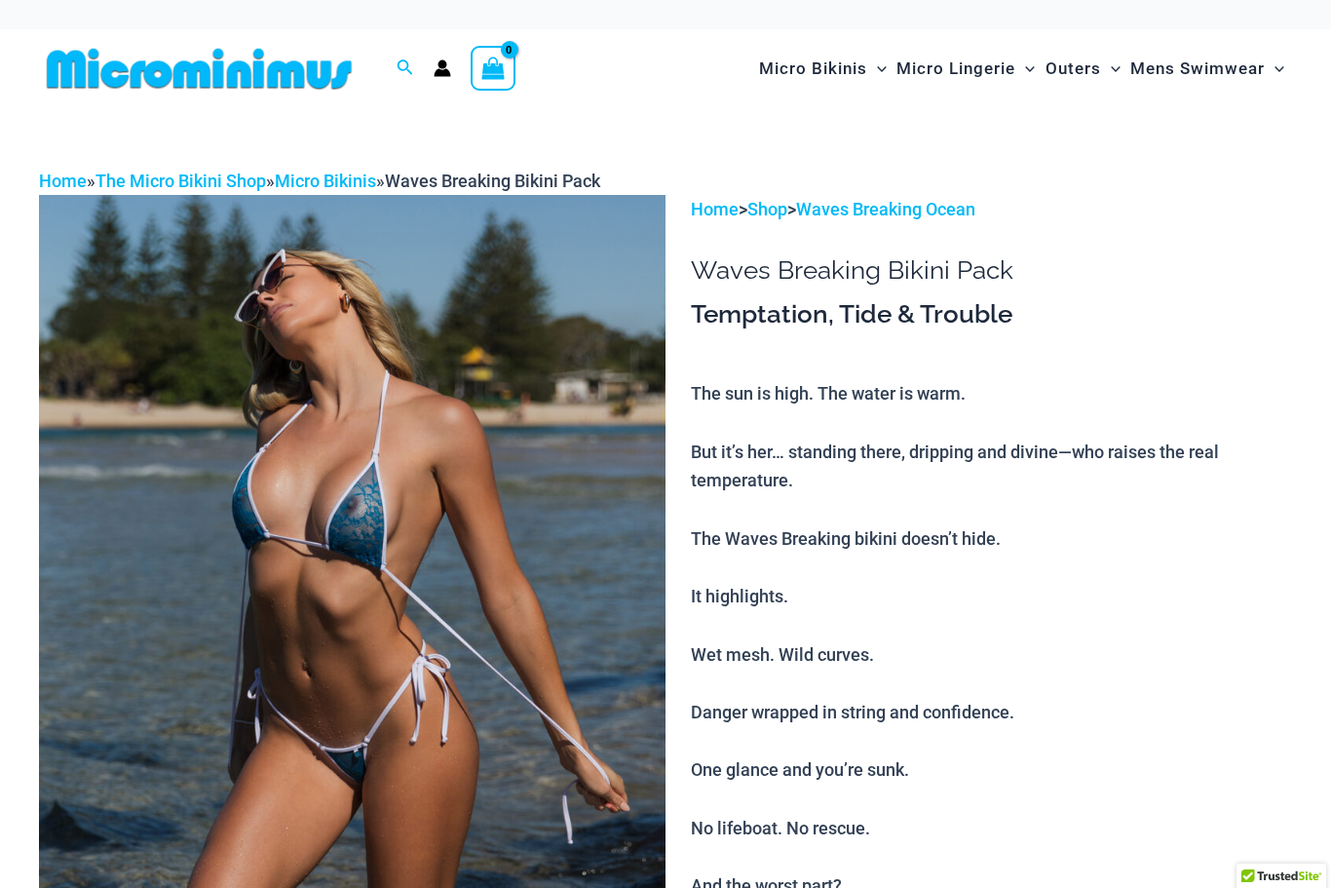
click at [186, 563] on img at bounding box center [352, 665] width 626 height 940
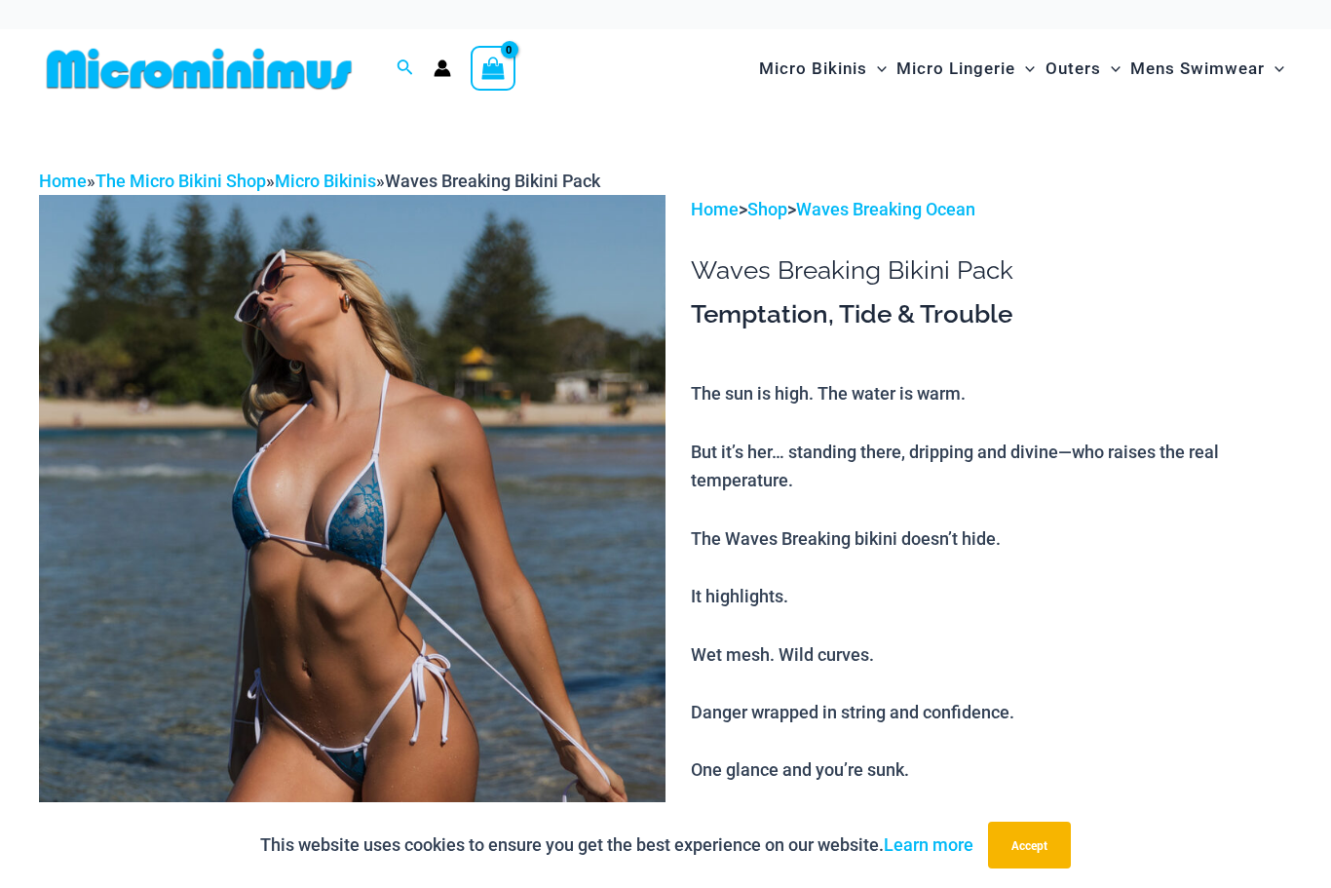
click at [209, 549] on img at bounding box center [352, 665] width 626 height 940
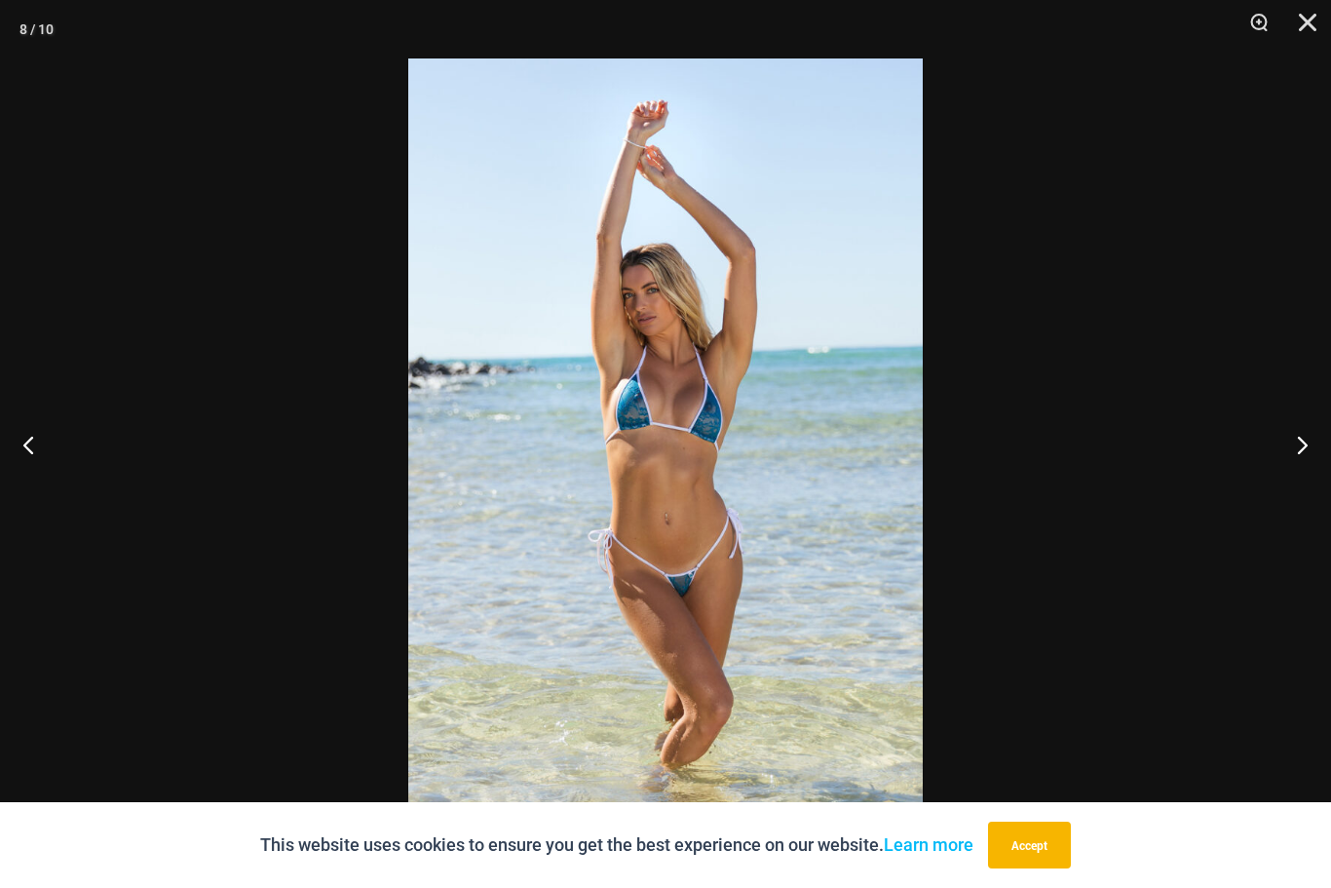
click at [1294, 22] on button "Close" at bounding box center [1300, 29] width 49 height 58
